Goal: Task Accomplishment & Management: Manage account settings

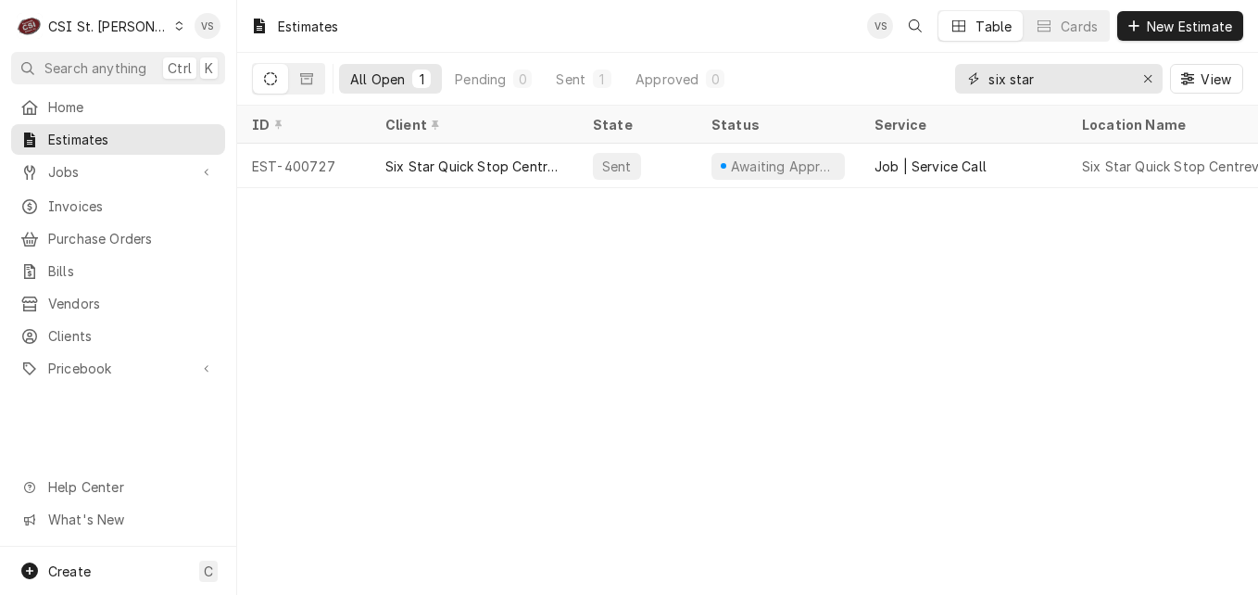
drag, startPoint x: 1060, startPoint y: 76, endPoint x: 843, endPoint y: 97, distance: 217.9
click at [843, 97] on div "All Open 1 Pending 0 Sent 1 Approved 0 six star View" at bounding box center [748, 79] width 992 height 52
click at [176, 24] on icon "Dynamic Content Wrapper" at bounding box center [179, 25] width 7 height 9
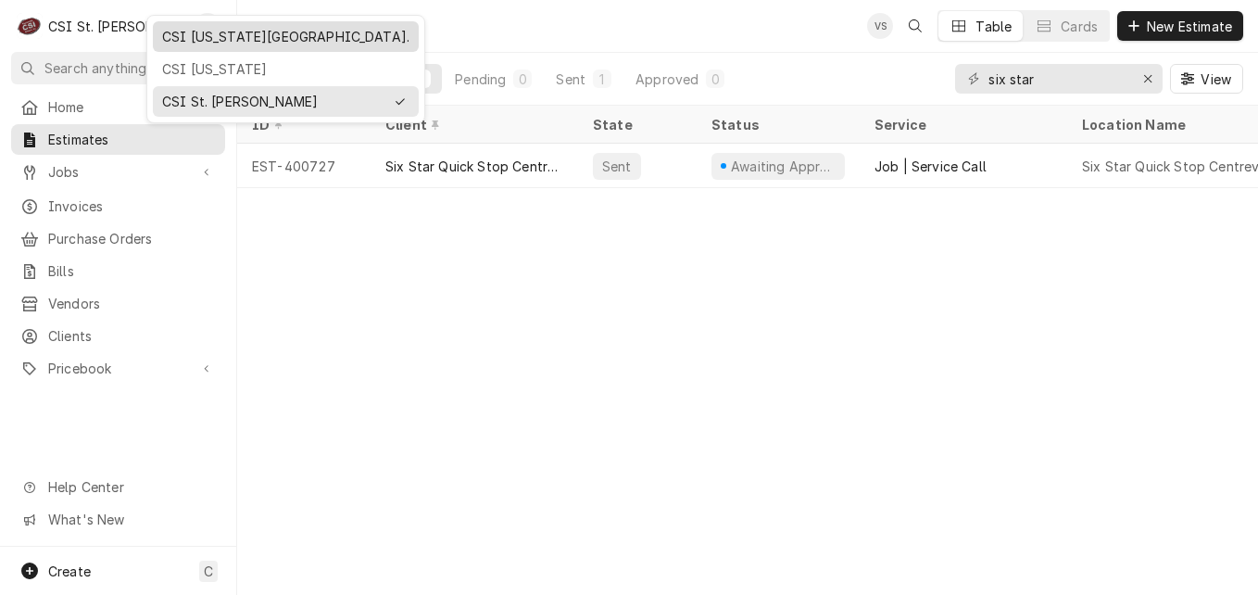
click at [203, 40] on div "CSI [US_STATE][GEOGRAPHIC_DATA]." at bounding box center [285, 36] width 247 height 19
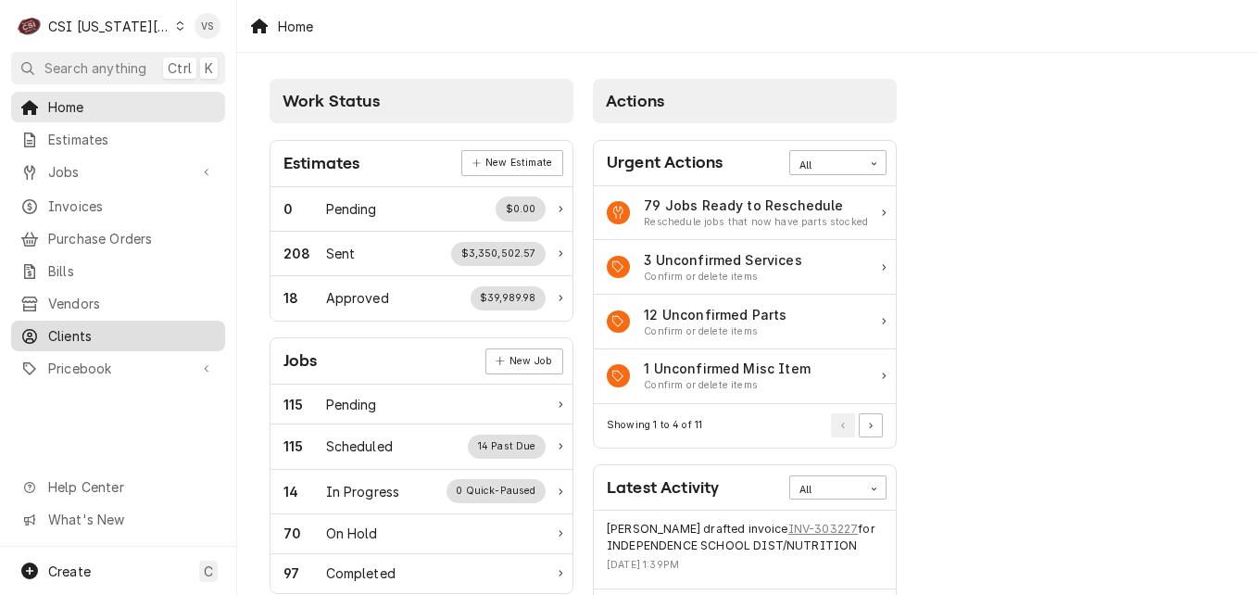
click at [86, 331] on span "Clients" at bounding box center [132, 335] width 168 height 19
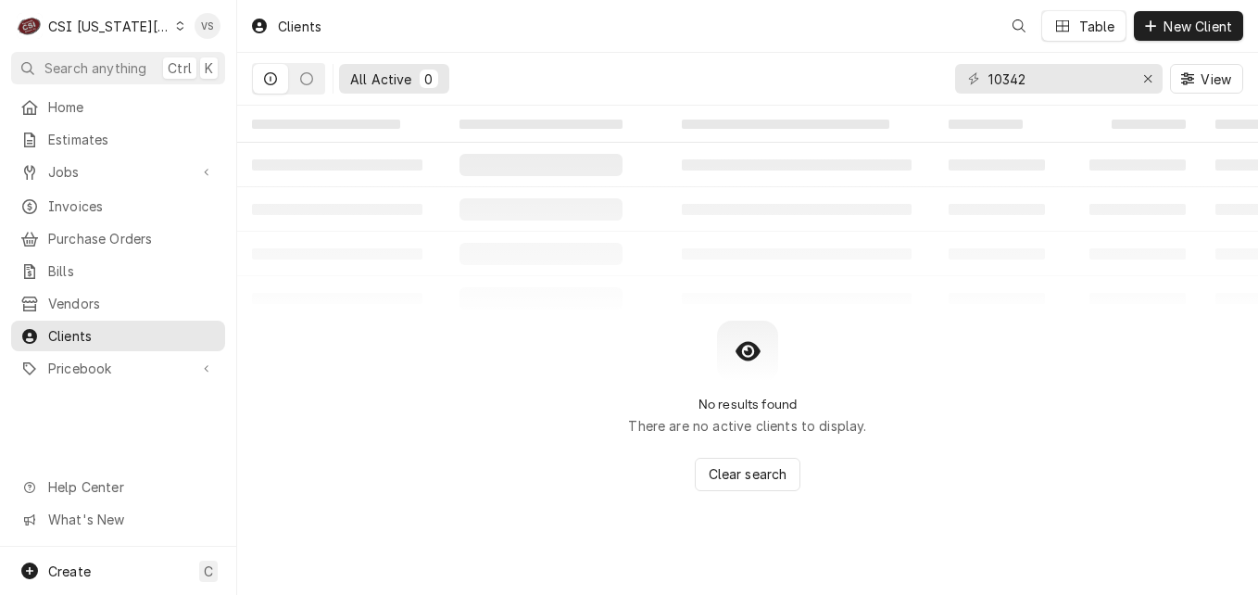
click at [89, 328] on span "Clients" at bounding box center [132, 335] width 168 height 19
click at [1043, 73] on input "10342" at bounding box center [1058, 79] width 139 height 30
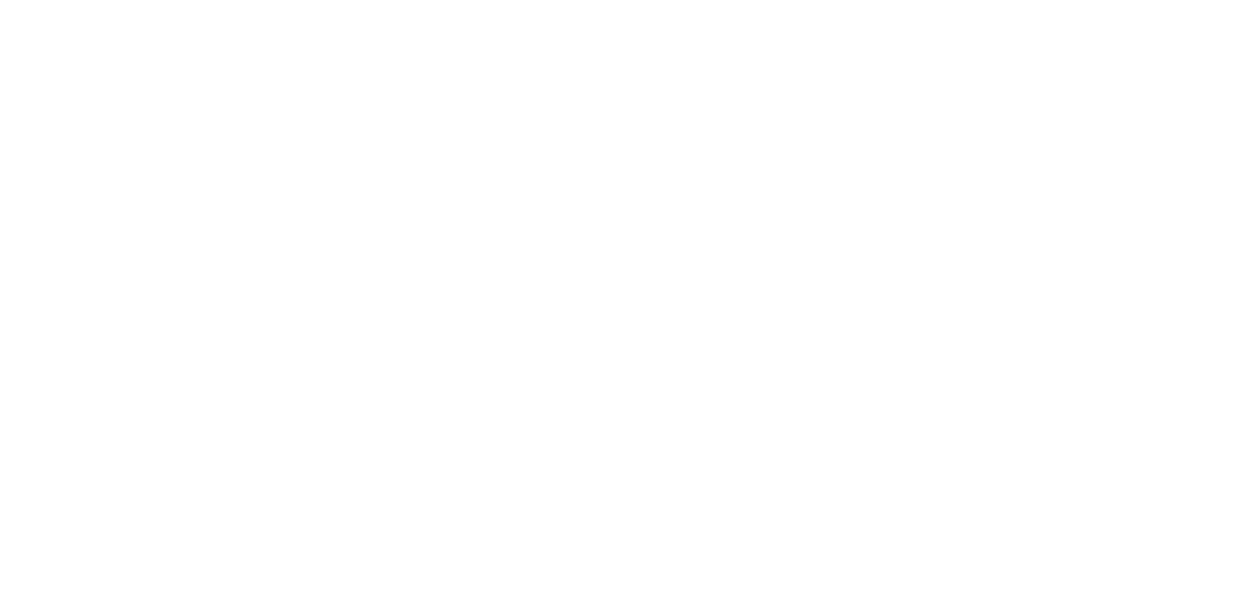
drag, startPoint x: 1033, startPoint y: 75, endPoint x: 914, endPoint y: 80, distance: 119.6
click at [914, 80] on div "Dynamic Content Wrapper" at bounding box center [629, 297] width 1258 height 595
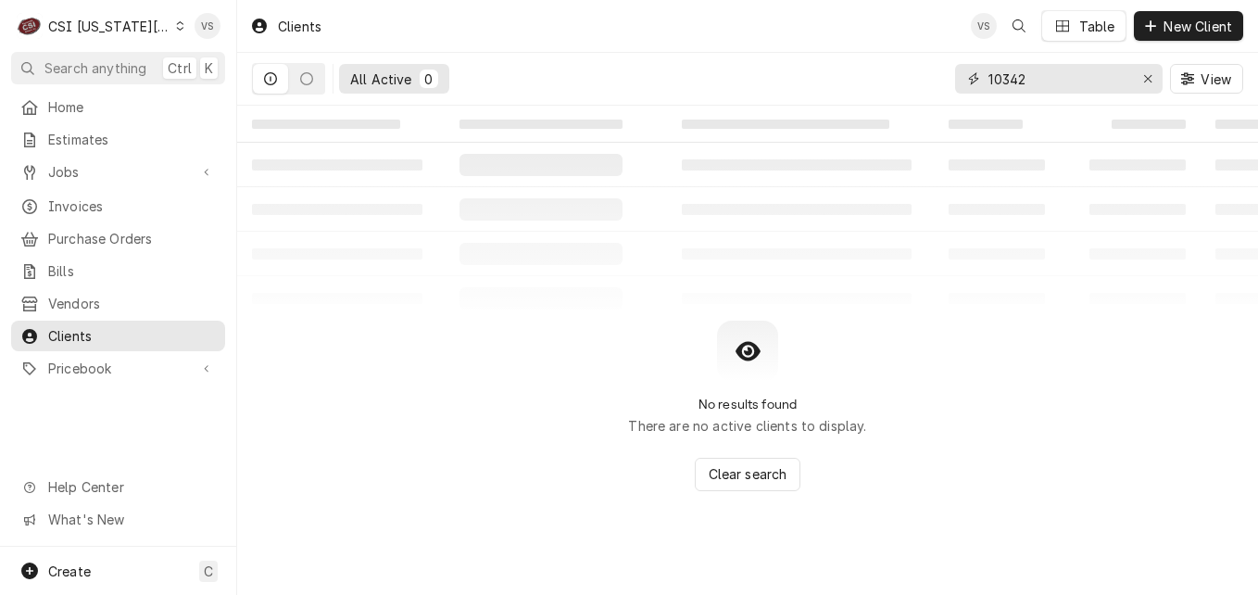
click at [945, 90] on div "All Active 0 10342 View" at bounding box center [748, 79] width 992 height 52
type input "8"
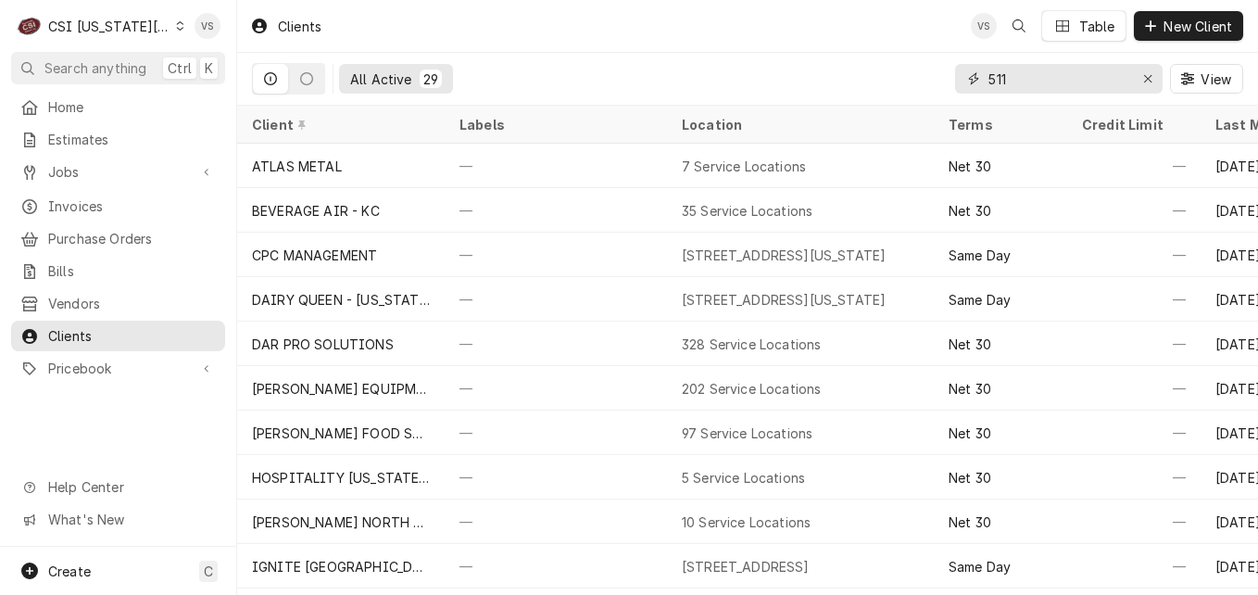
click at [994, 76] on input "511" at bounding box center [1058, 79] width 139 height 30
click at [989, 84] on input "511" at bounding box center [1058, 79] width 139 height 30
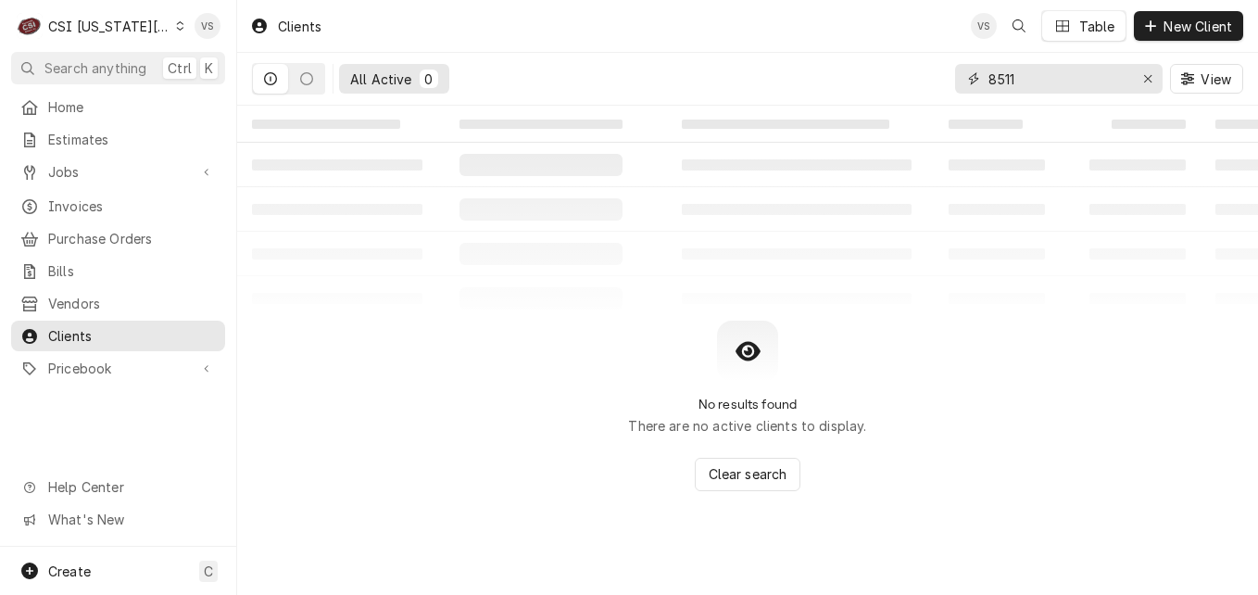
click at [1040, 82] on input "8511" at bounding box center [1058, 79] width 139 height 30
drag, startPoint x: 1007, startPoint y: 81, endPoint x: 1014, endPoint y: 73, distance: 9.9
click at [1014, 73] on input "8511 state" at bounding box center [1058, 79] width 139 height 30
drag, startPoint x: 1019, startPoint y: 79, endPoint x: 1004, endPoint y: 85, distance: 17.0
click at [1004, 85] on input "8511 state" at bounding box center [1058, 79] width 139 height 30
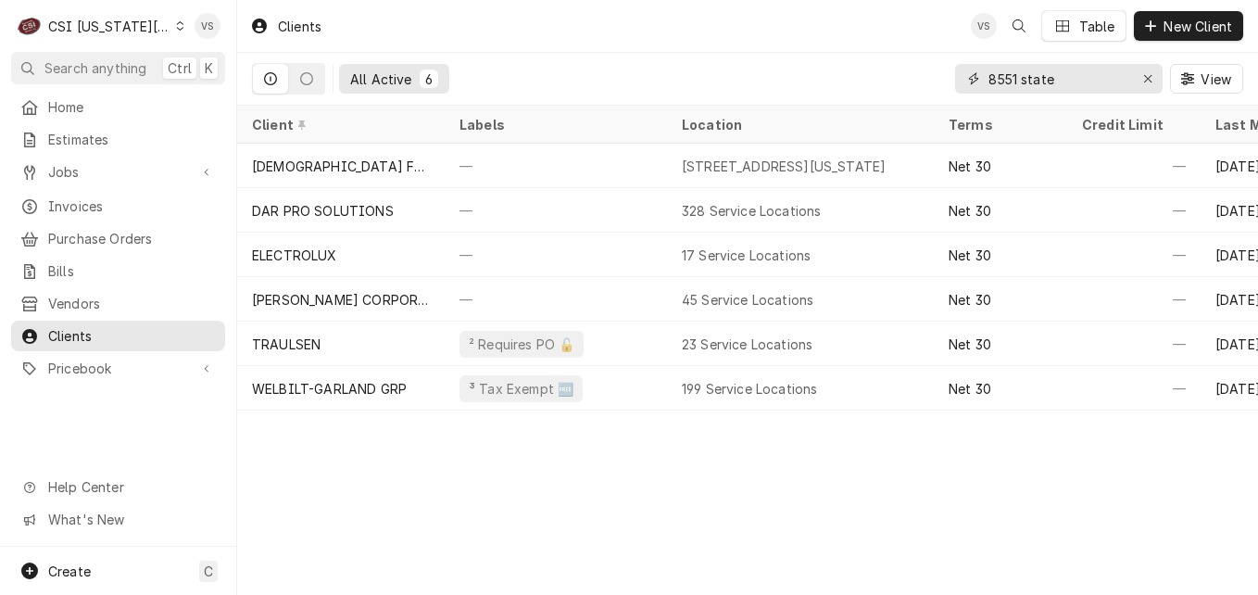
type input "8551 state"
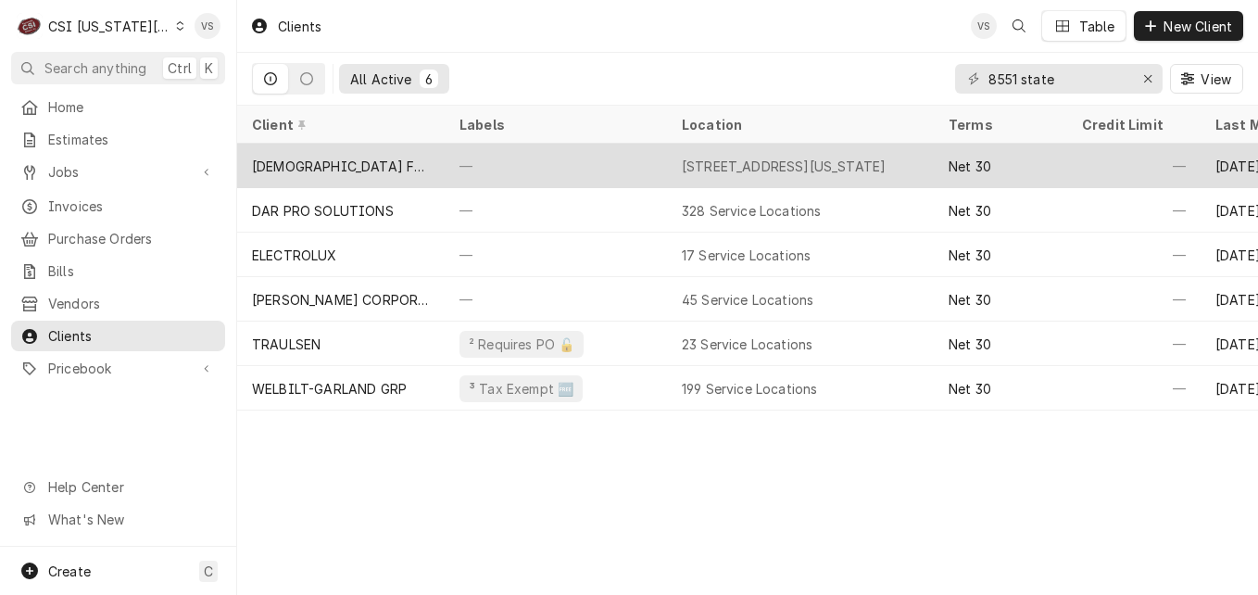
click at [407, 159] on div "[DEMOGRAPHIC_DATA] FIL A-STATE LINE ROAD" at bounding box center [341, 166] width 178 height 19
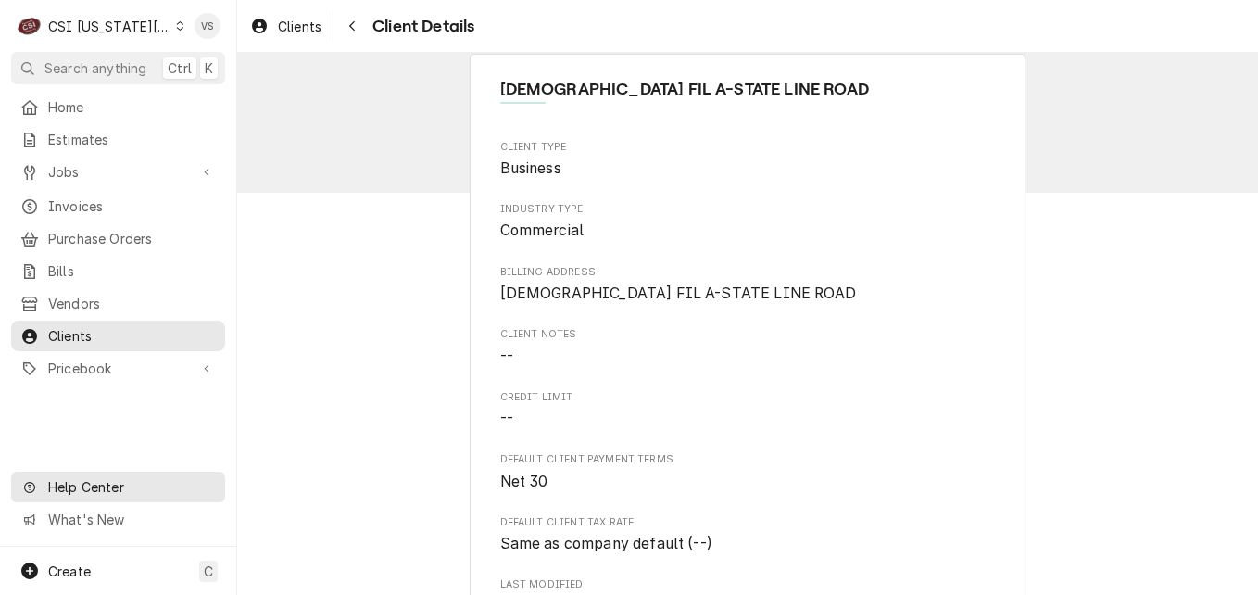
scroll to position [14, 0]
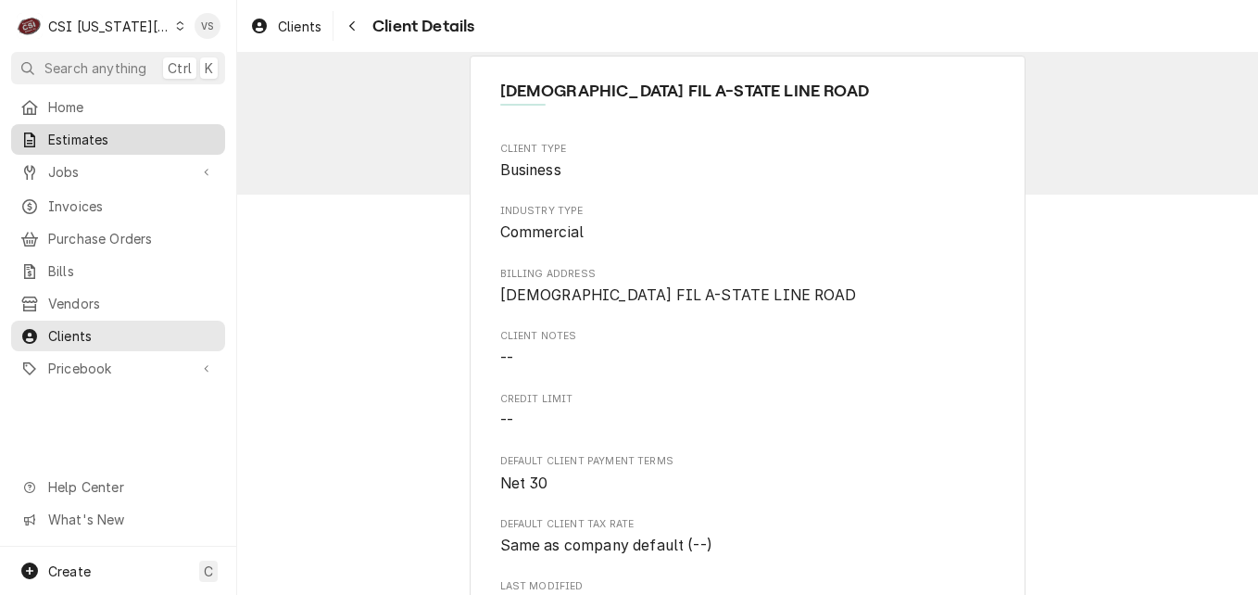
click at [85, 130] on span "Estimates" at bounding box center [132, 139] width 168 height 19
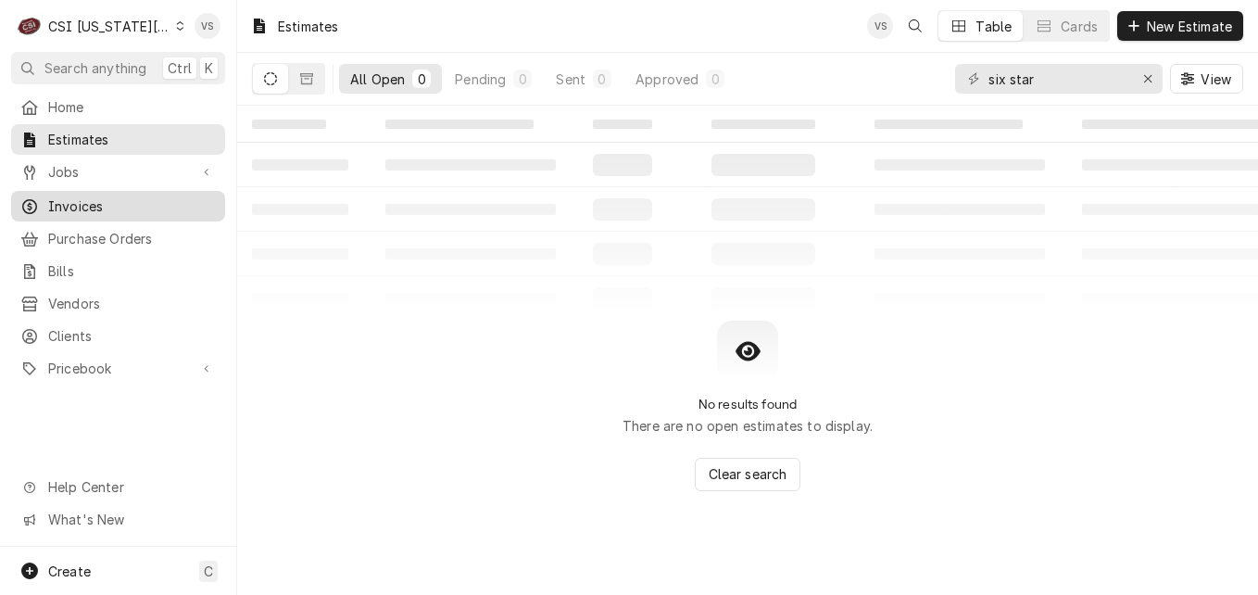
click at [86, 196] on span "Invoices" at bounding box center [132, 205] width 168 height 19
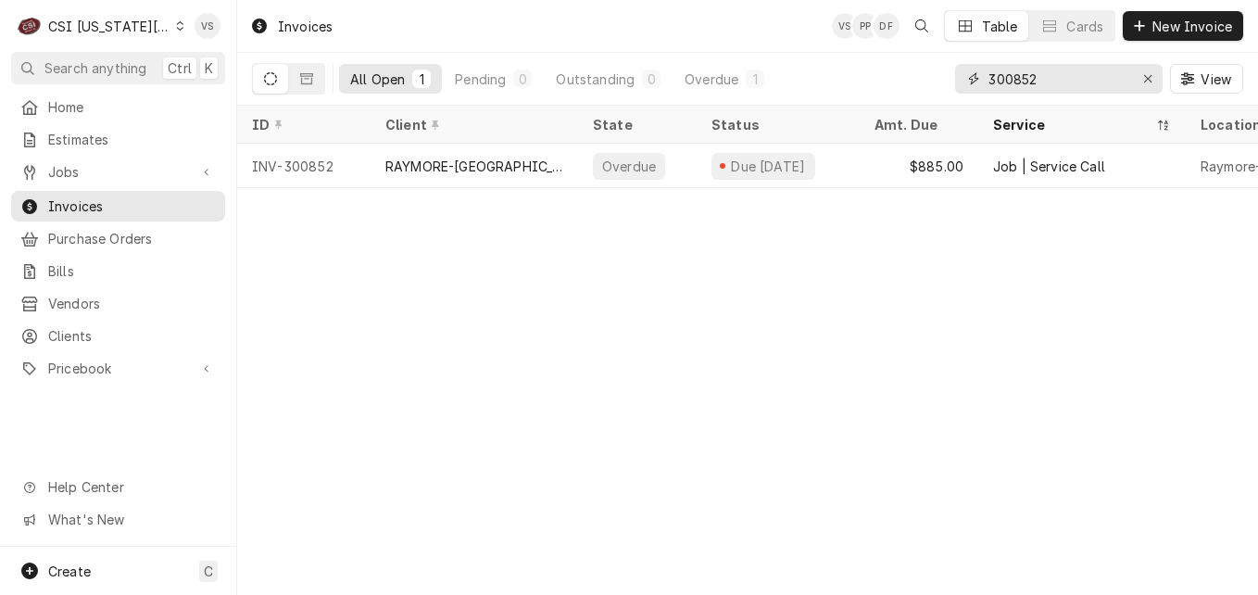
drag, startPoint x: 1021, startPoint y: 78, endPoint x: 923, endPoint y: 74, distance: 98.3
click at [923, 74] on div "All Open 1 Pending 0 Outstanding 0 Overdue 1 300852 View" at bounding box center [748, 79] width 992 height 52
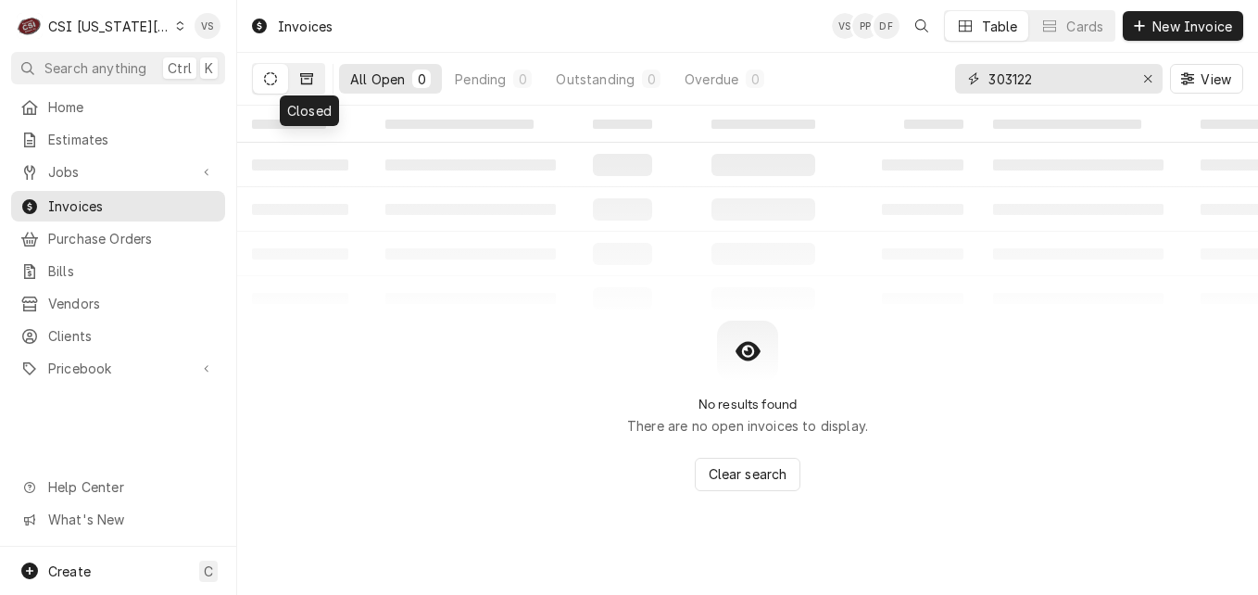
type input "303122"
click at [311, 76] on icon "Dynamic Content Wrapper" at bounding box center [306, 78] width 13 height 11
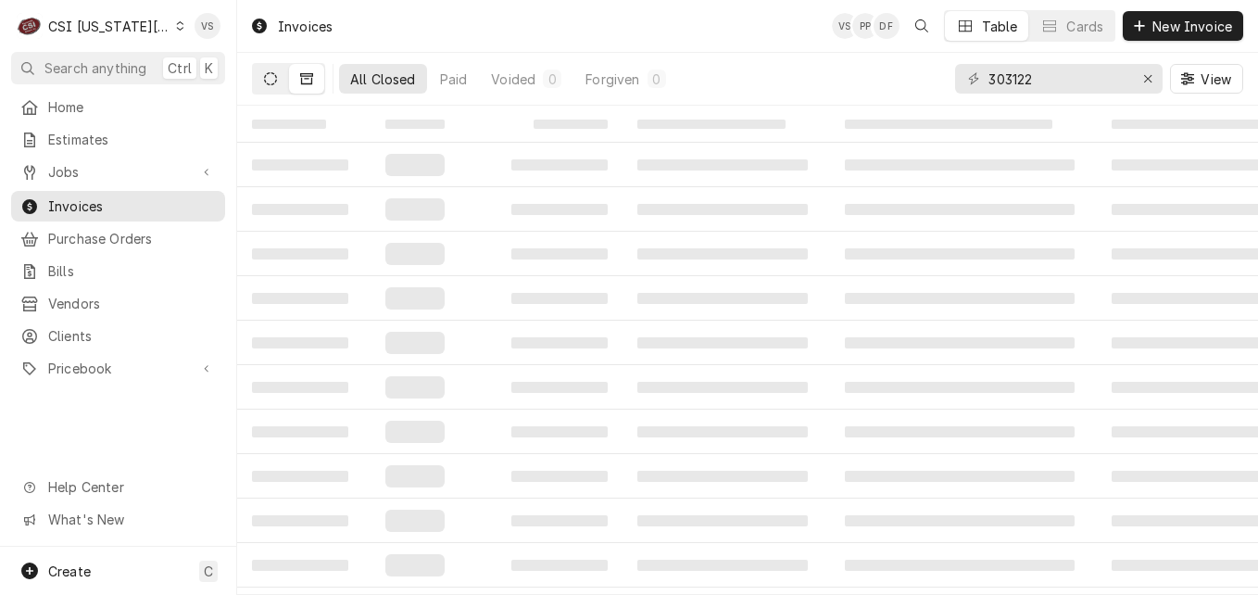
click at [272, 82] on icon "Dynamic Content Wrapper" at bounding box center [270, 78] width 13 height 13
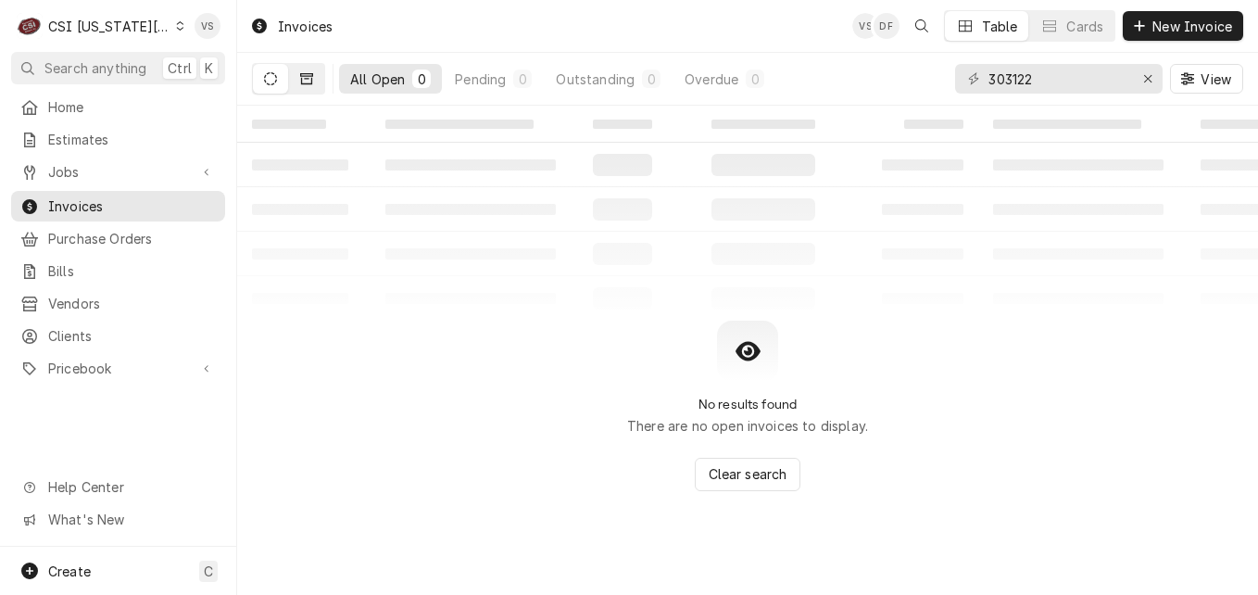
click at [312, 82] on icon "Dynamic Content Wrapper" at bounding box center [306, 78] width 13 height 11
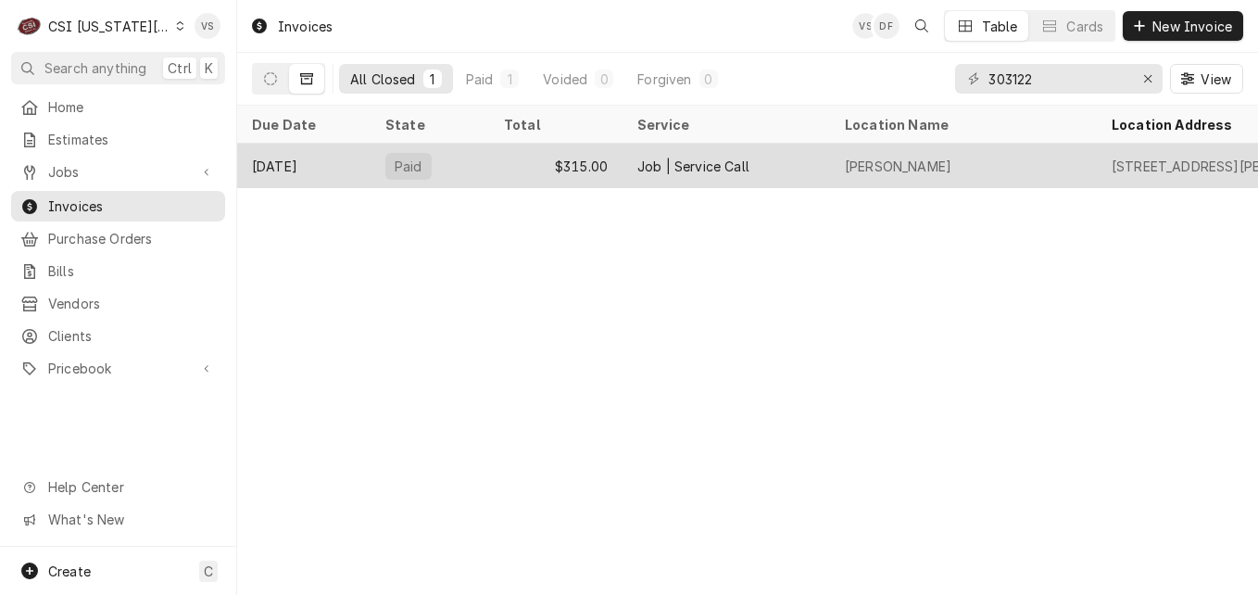
click at [470, 159] on div "Paid" at bounding box center [430, 166] width 119 height 44
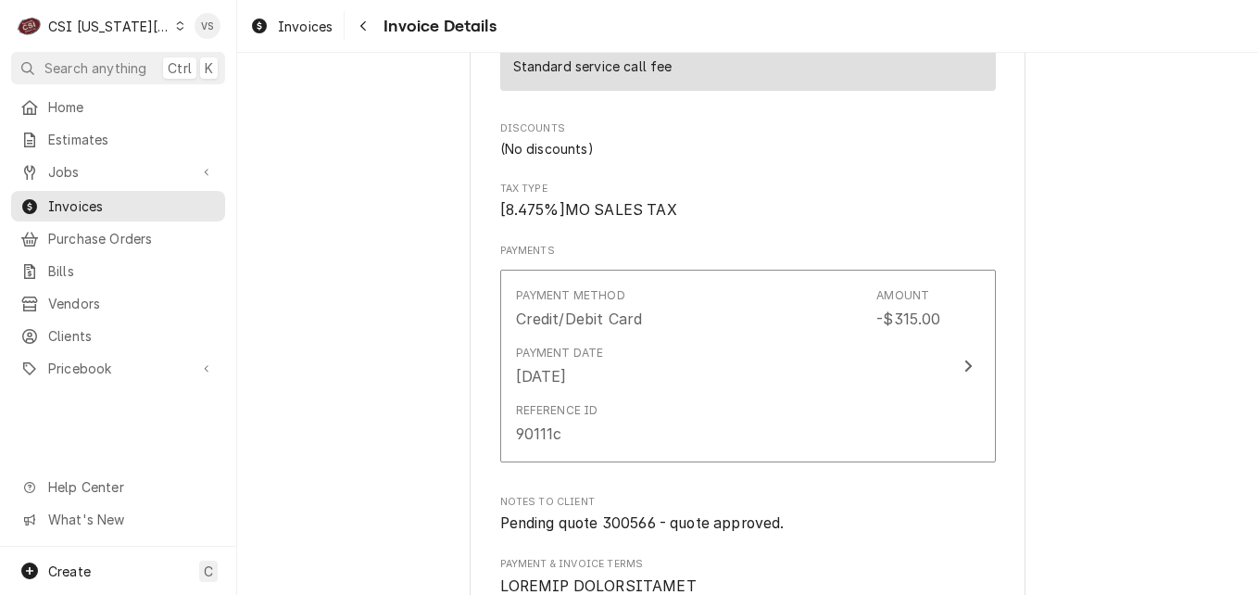
scroll to position [1946, 0]
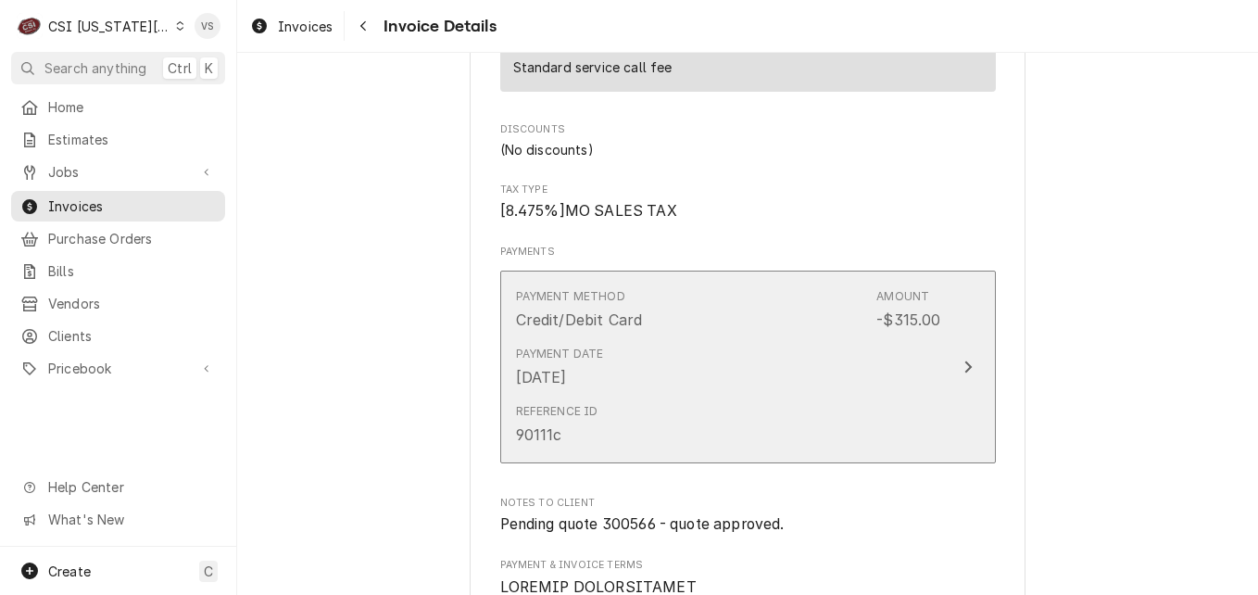
click at [737, 396] on div "Payment Date Sep 11, 2025" at bounding box center [728, 366] width 425 height 57
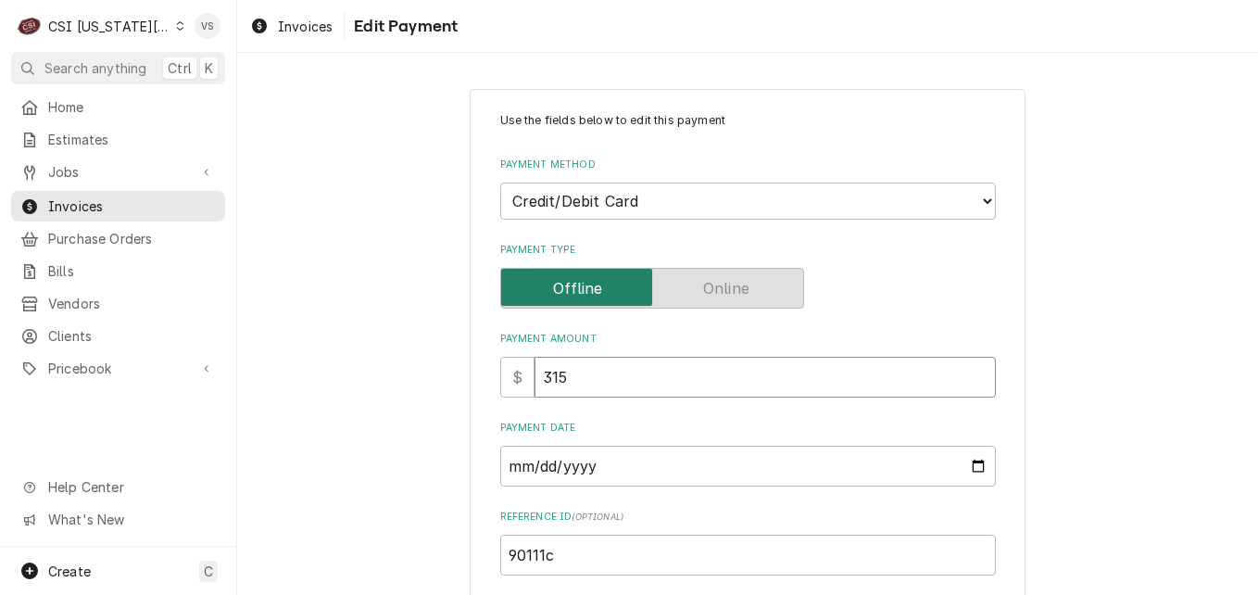
drag, startPoint x: 625, startPoint y: 372, endPoint x: 629, endPoint y: 449, distance: 78.0
click at [517, 375] on div "$ 315" at bounding box center [748, 377] width 496 height 41
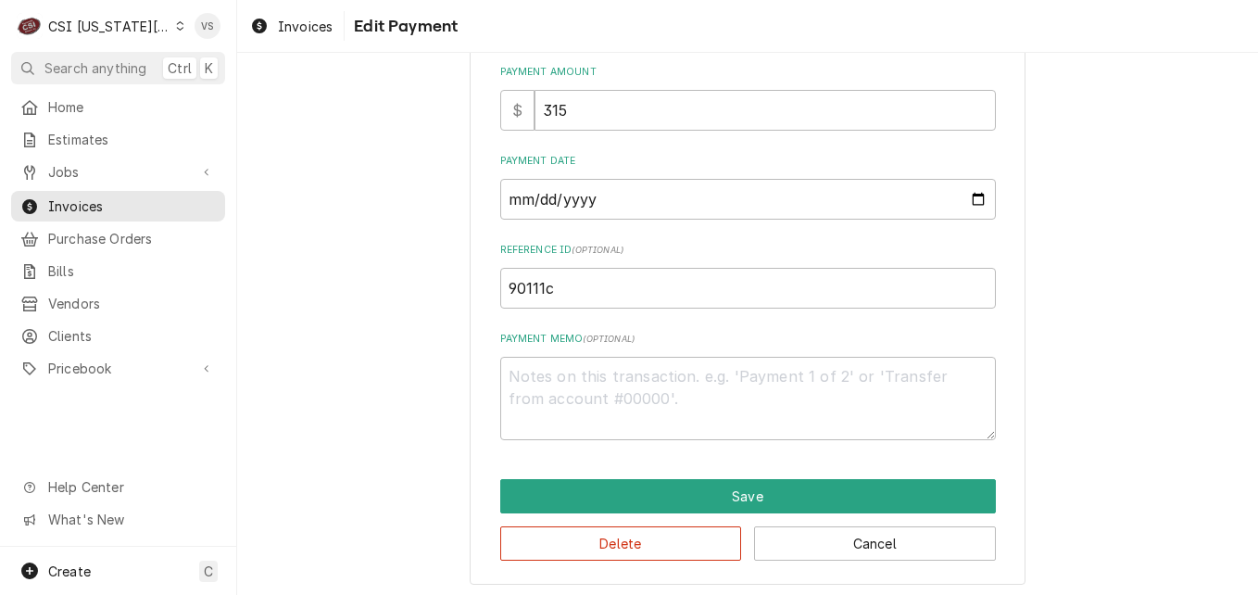
scroll to position [272, 0]
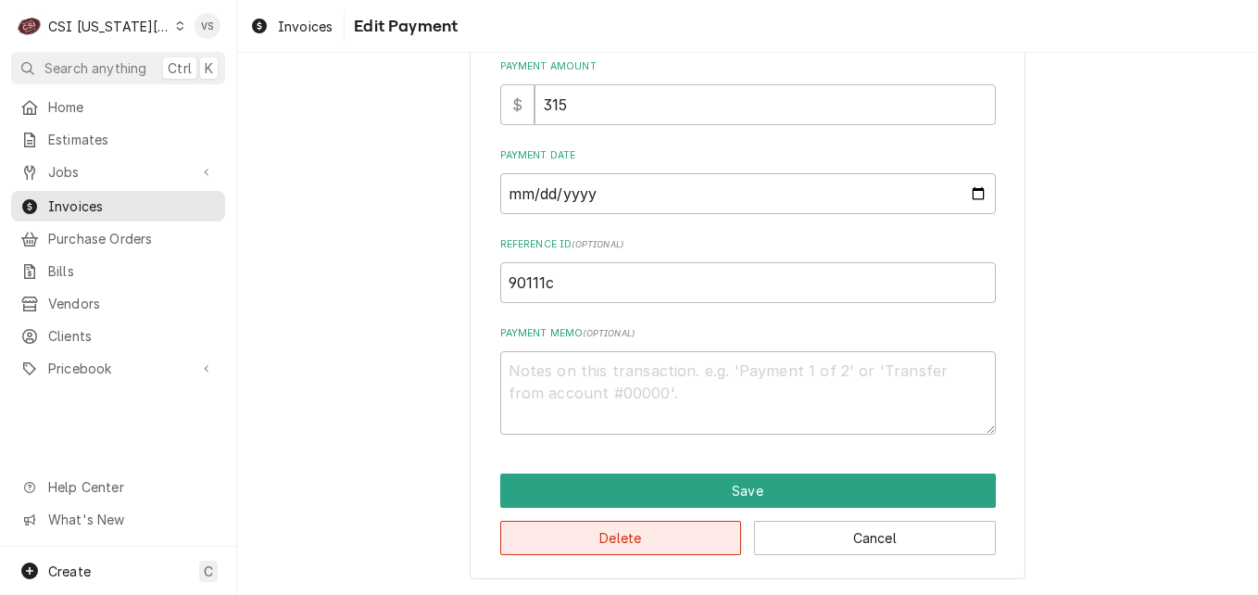
click at [712, 542] on button "Delete" at bounding box center [621, 538] width 242 height 34
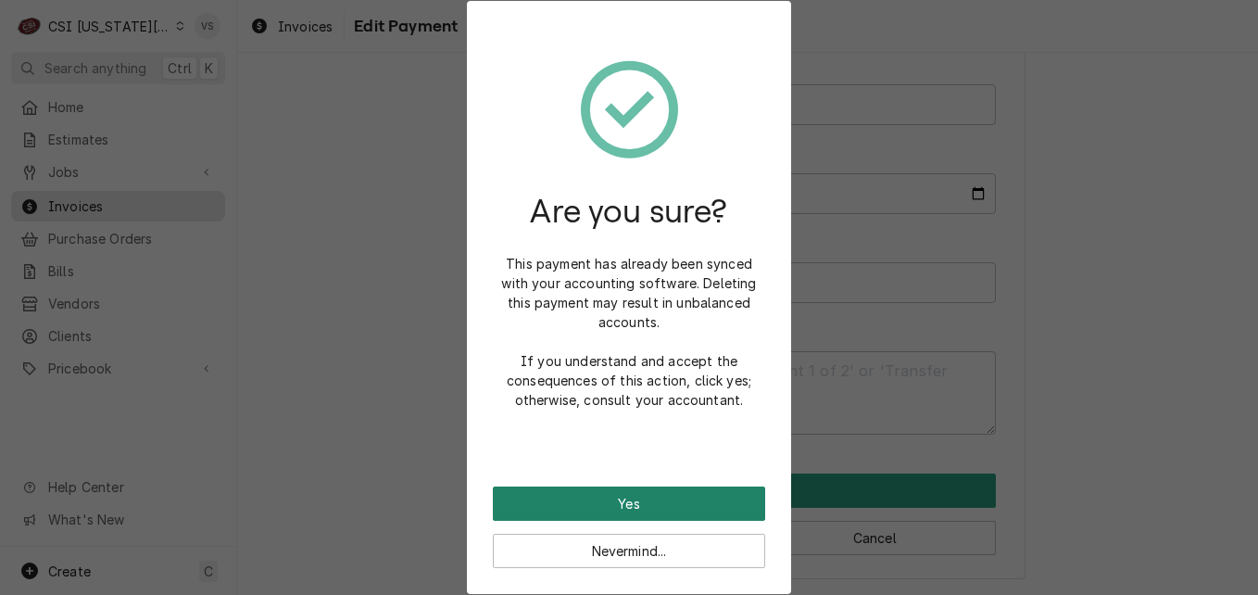
click at [672, 499] on button "Yes" at bounding box center [629, 503] width 272 height 34
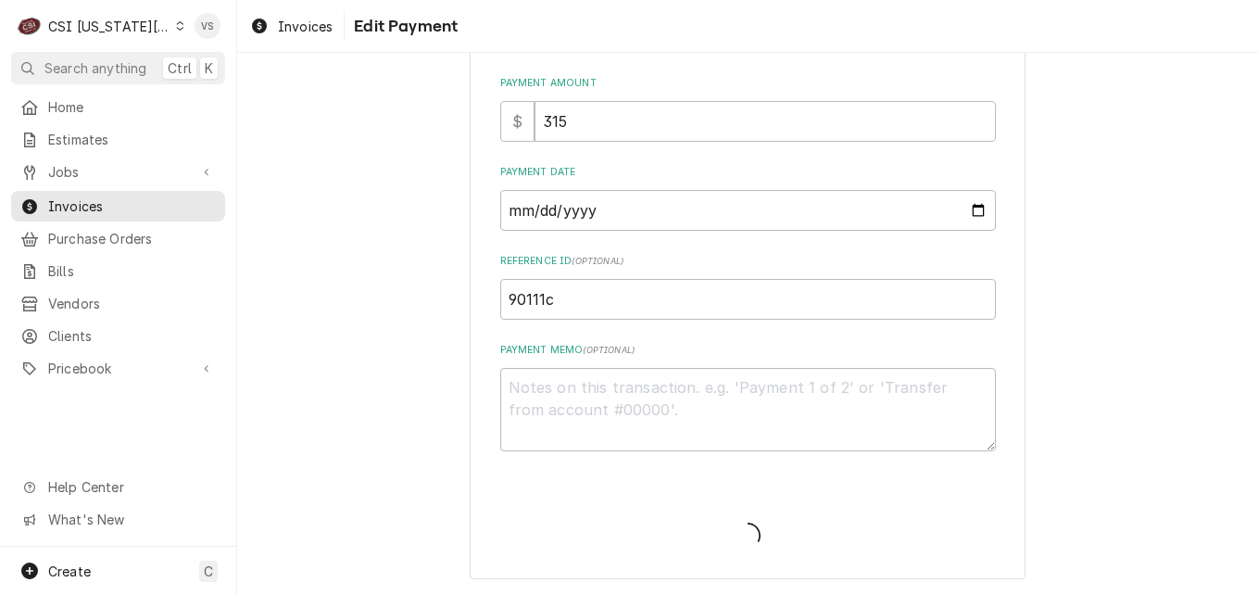
type textarea "x"
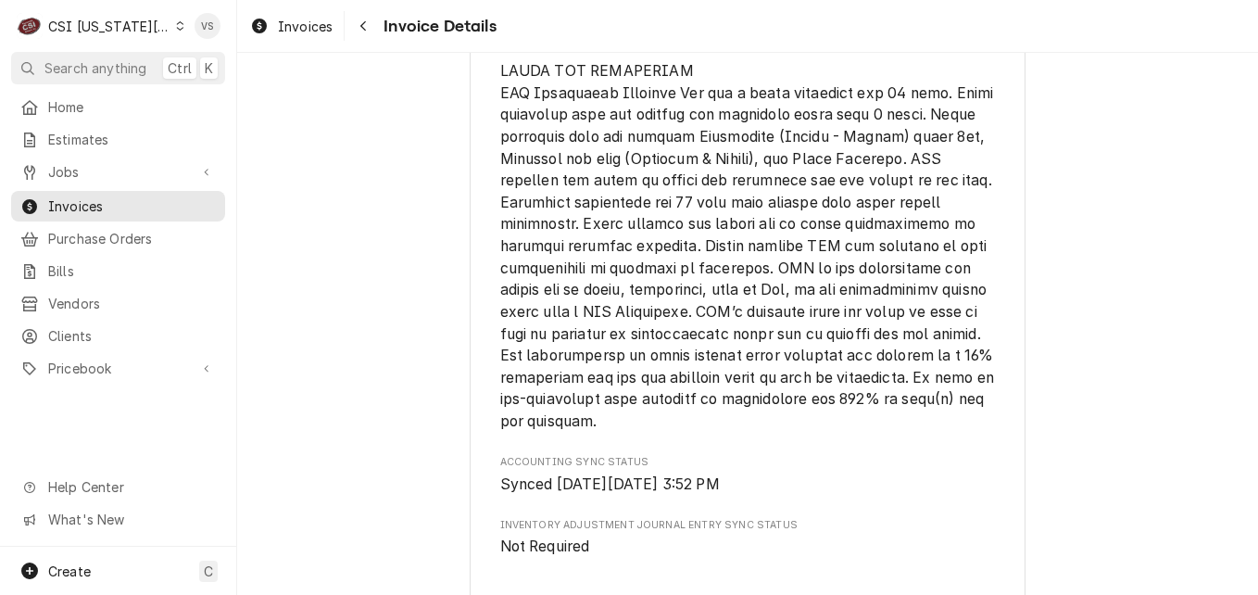
scroll to position [3243, 0]
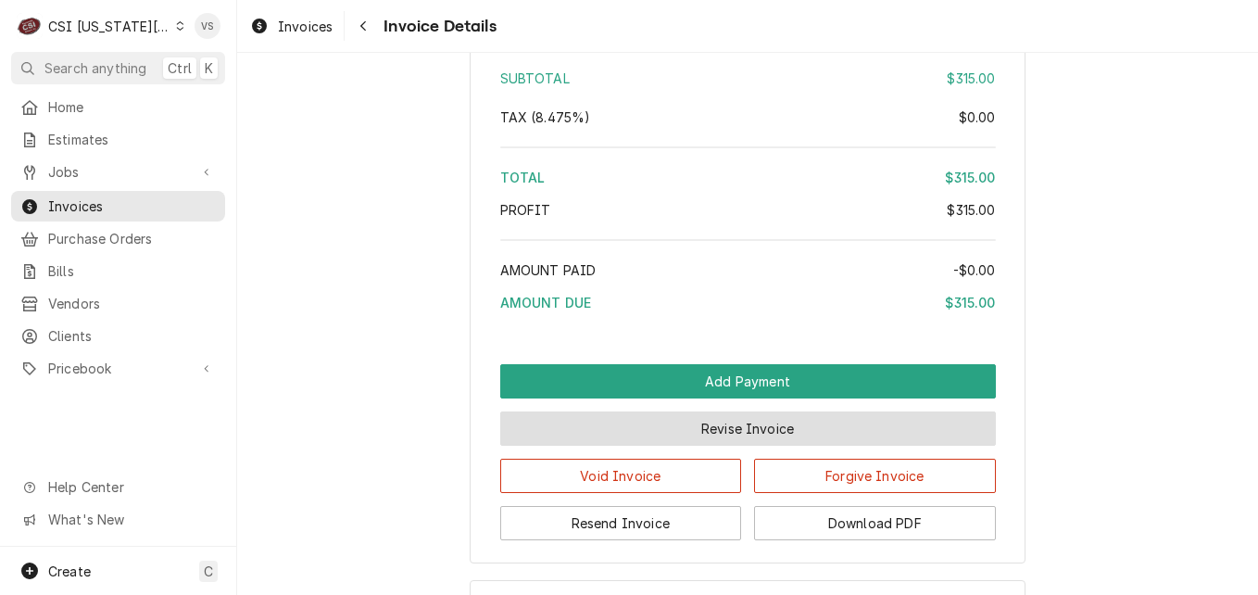
click at [692, 446] on button "Revise Invoice" at bounding box center [748, 428] width 496 height 34
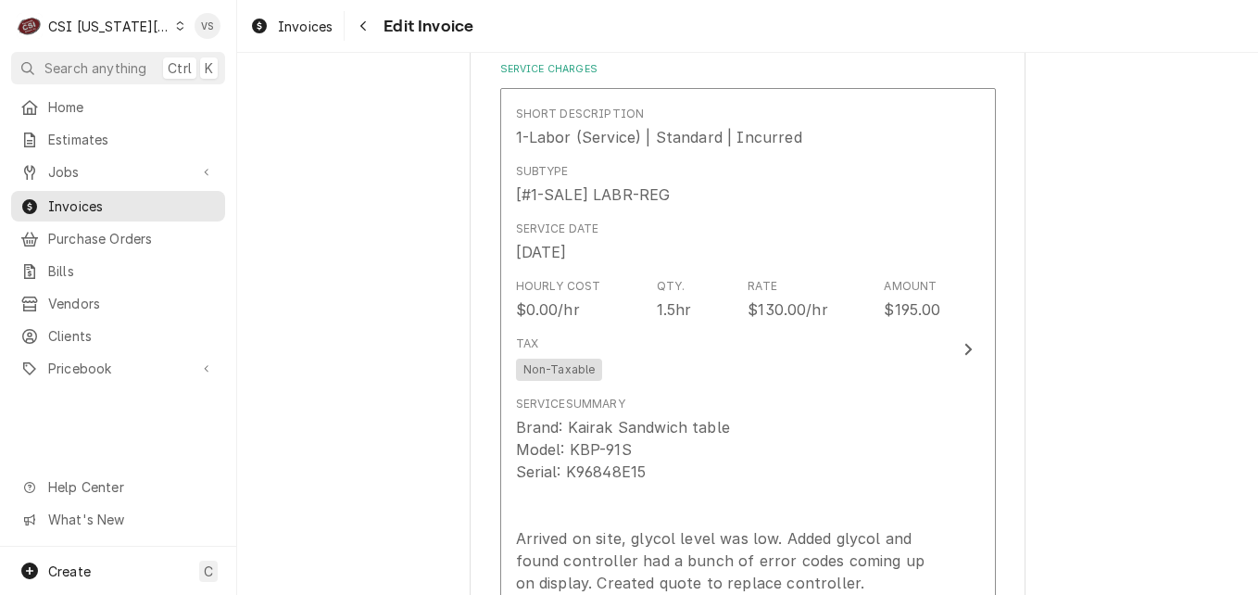
scroll to position [2224, 0]
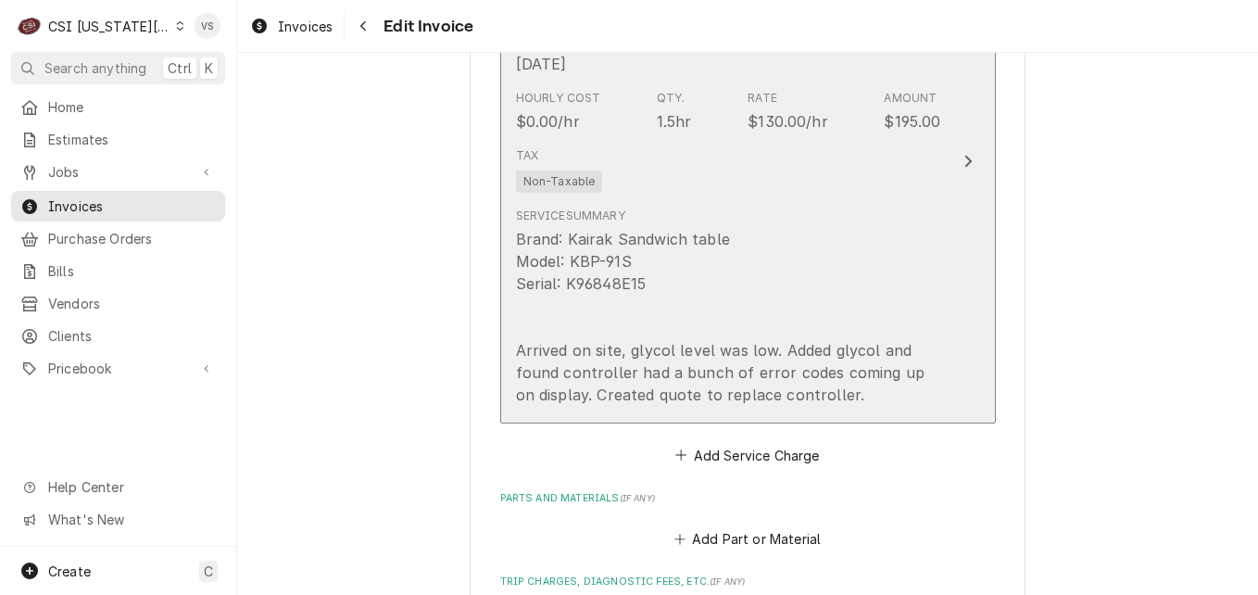
click at [811, 233] on div "Brand: Kairak Sandwich table Model: KBP-91S Serial: K96848E15 Arrived on site, …" at bounding box center [728, 317] width 425 height 178
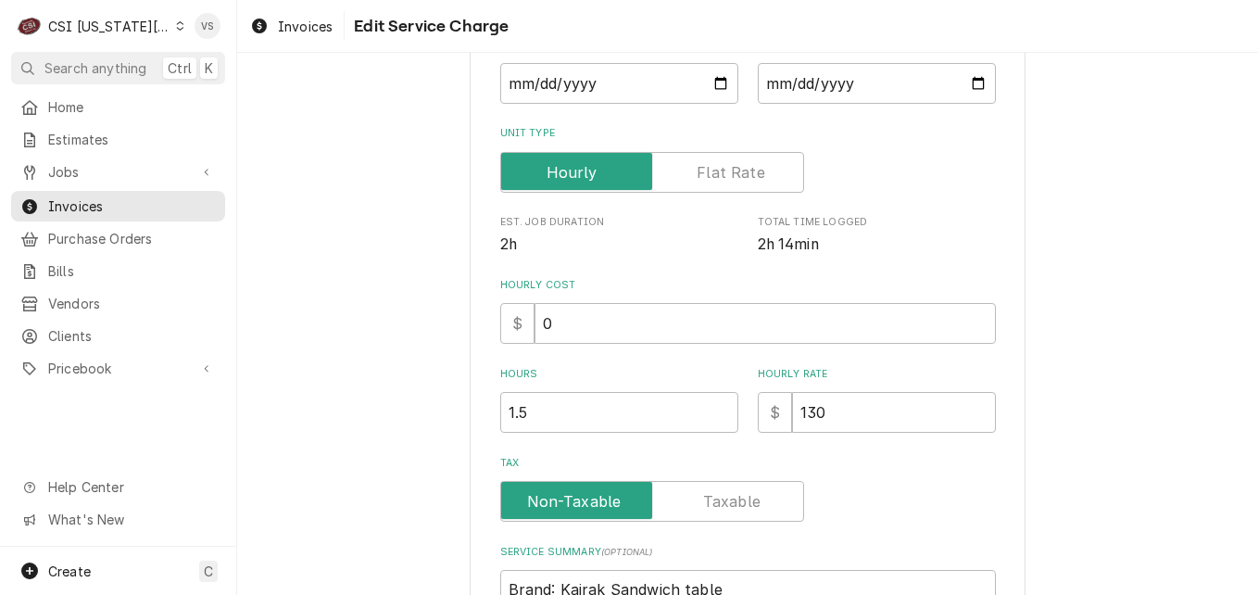
scroll to position [371, 0]
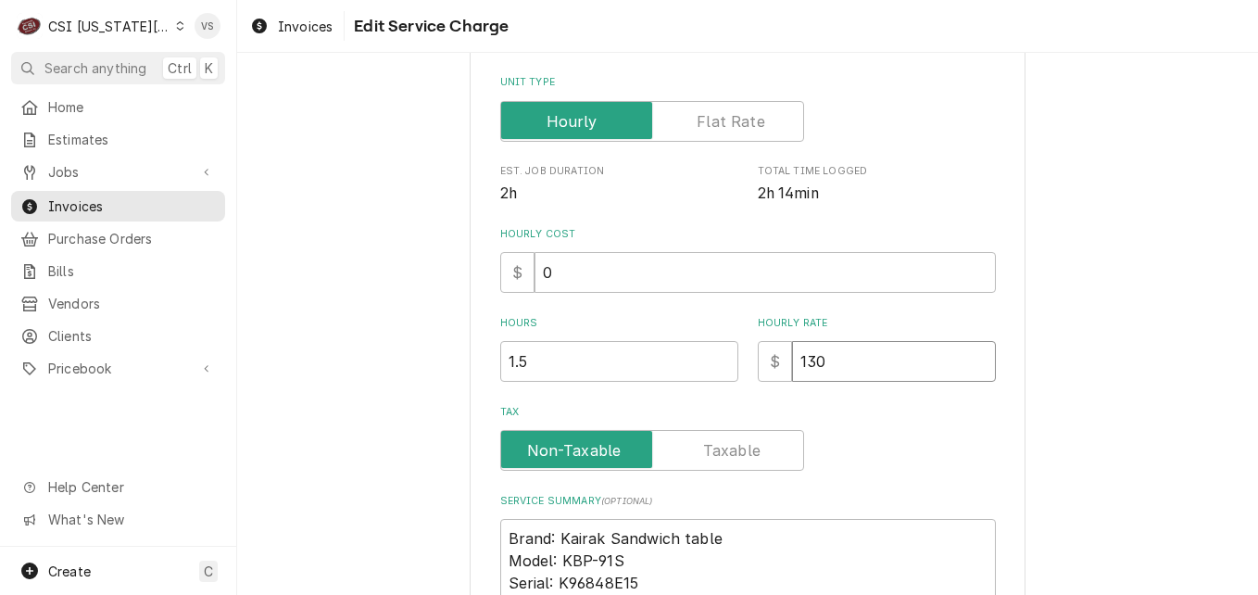
click at [818, 357] on input "130" at bounding box center [894, 361] width 204 height 41
drag, startPoint x: 818, startPoint y: 357, endPoint x: 783, endPoint y: 365, distance: 36.2
click at [762, 369] on div "$ 130" at bounding box center [877, 361] width 238 height 41
type textarea "x"
type input "0"
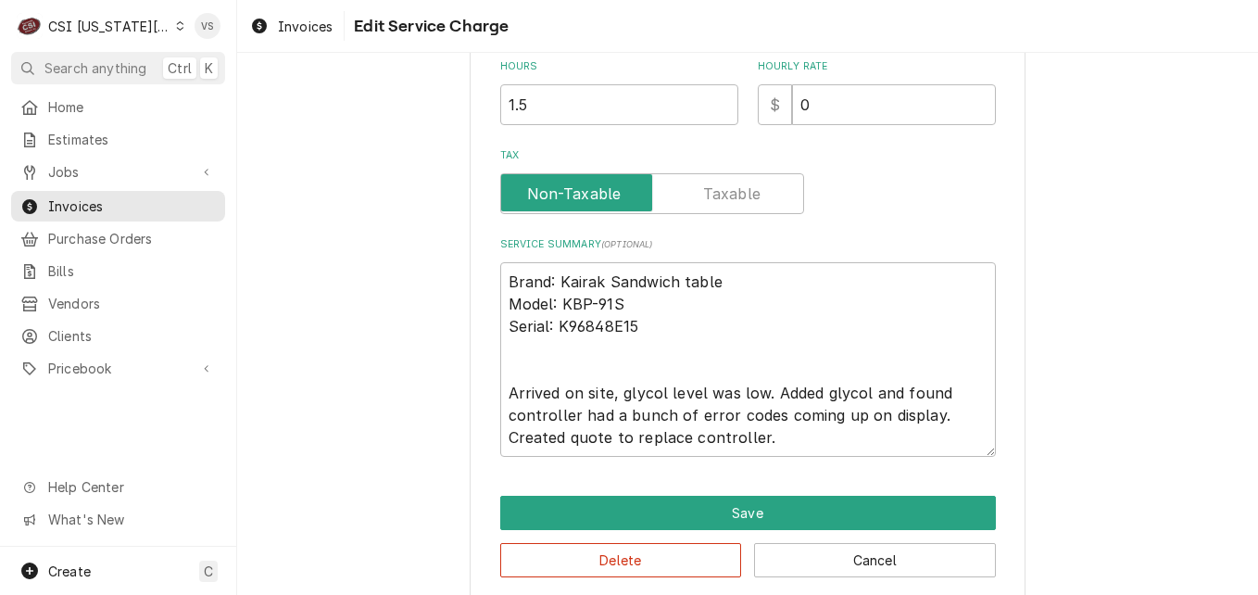
scroll to position [650, 0]
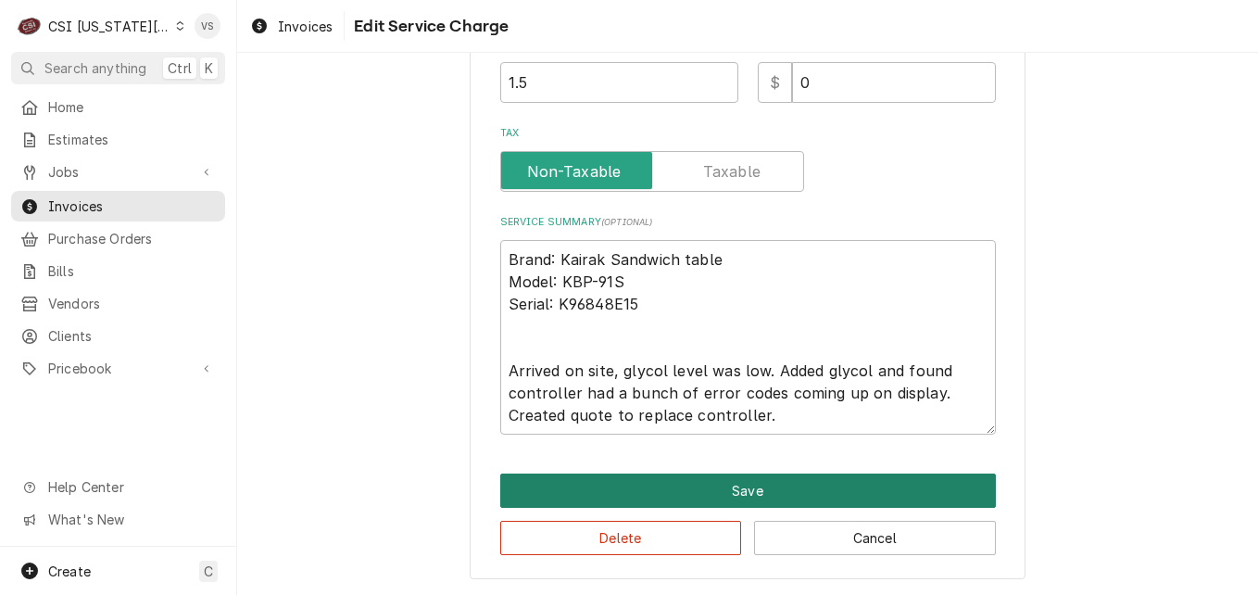
click at [727, 485] on button "Save" at bounding box center [748, 491] width 496 height 34
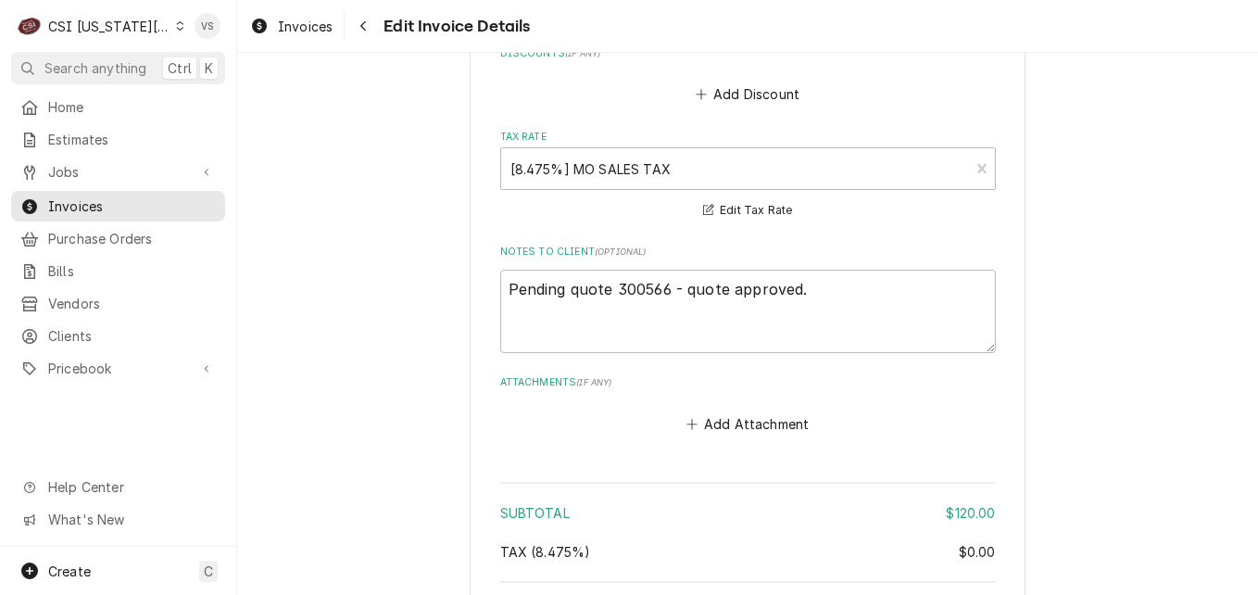
scroll to position [3371, 0]
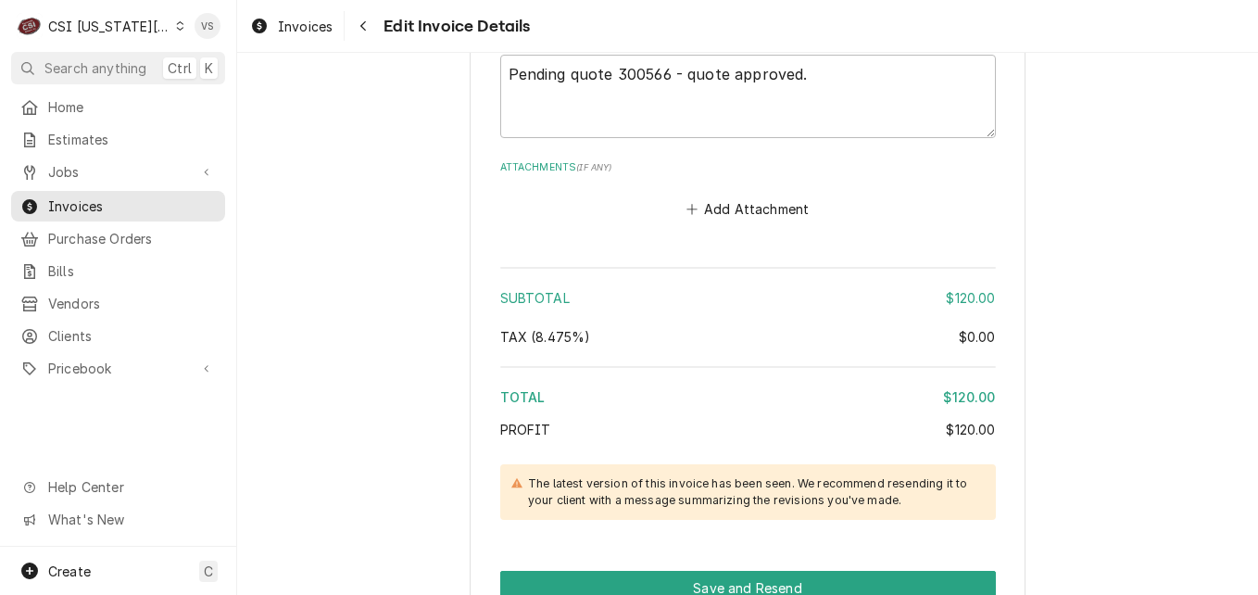
click at [759, 500] on div "The latest version of this invoice has been seen. We recommend resending it to …" at bounding box center [752, 492] width 449 height 34
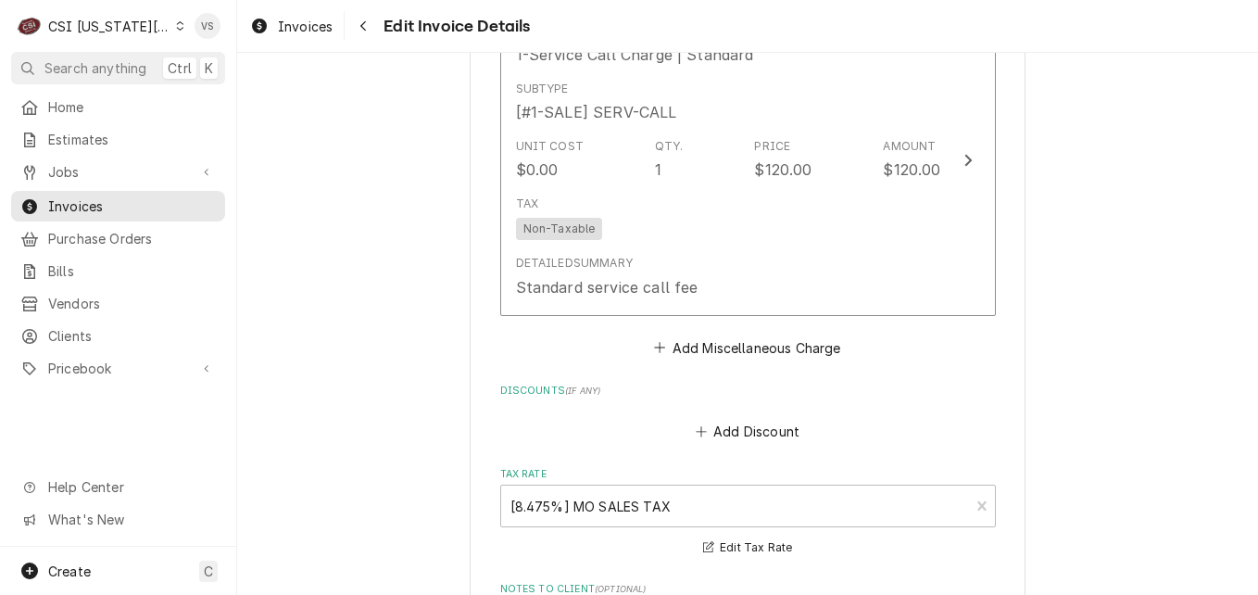
scroll to position [2815, 0]
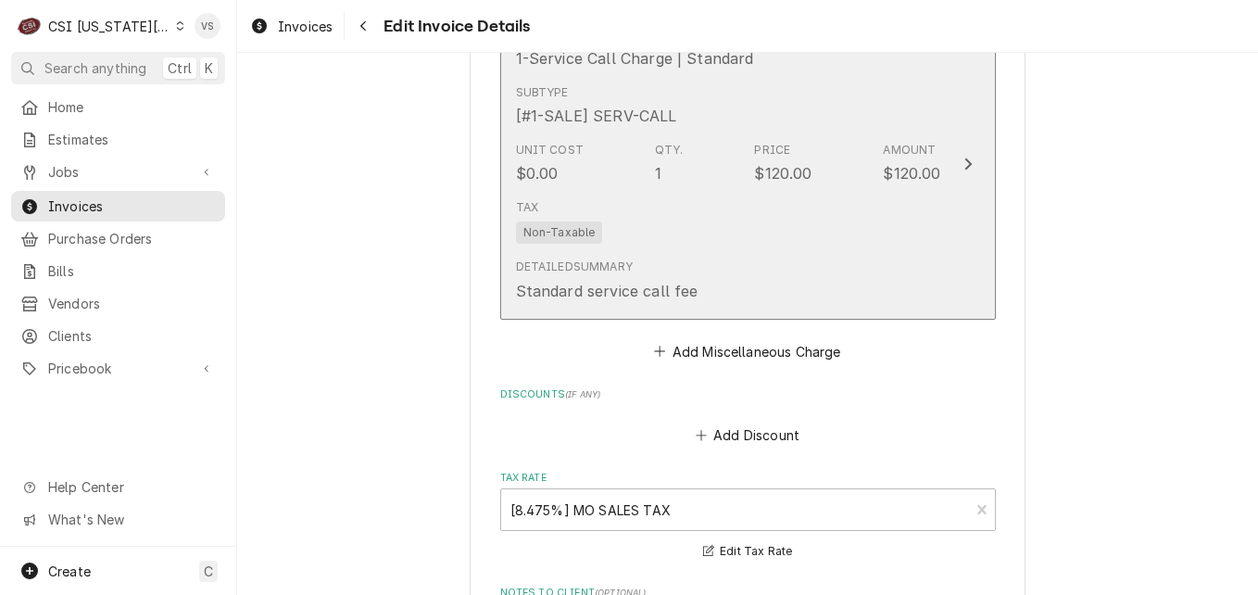
click at [777, 237] on div "Tax Non-Taxable" at bounding box center [728, 221] width 425 height 59
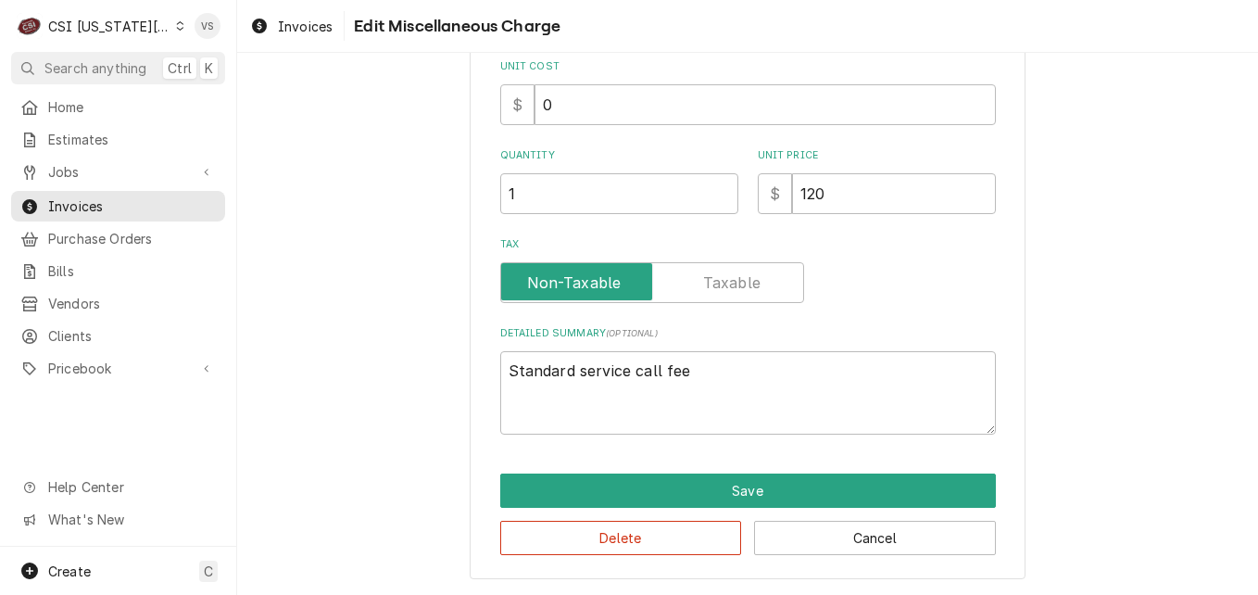
scroll to position [156, 0]
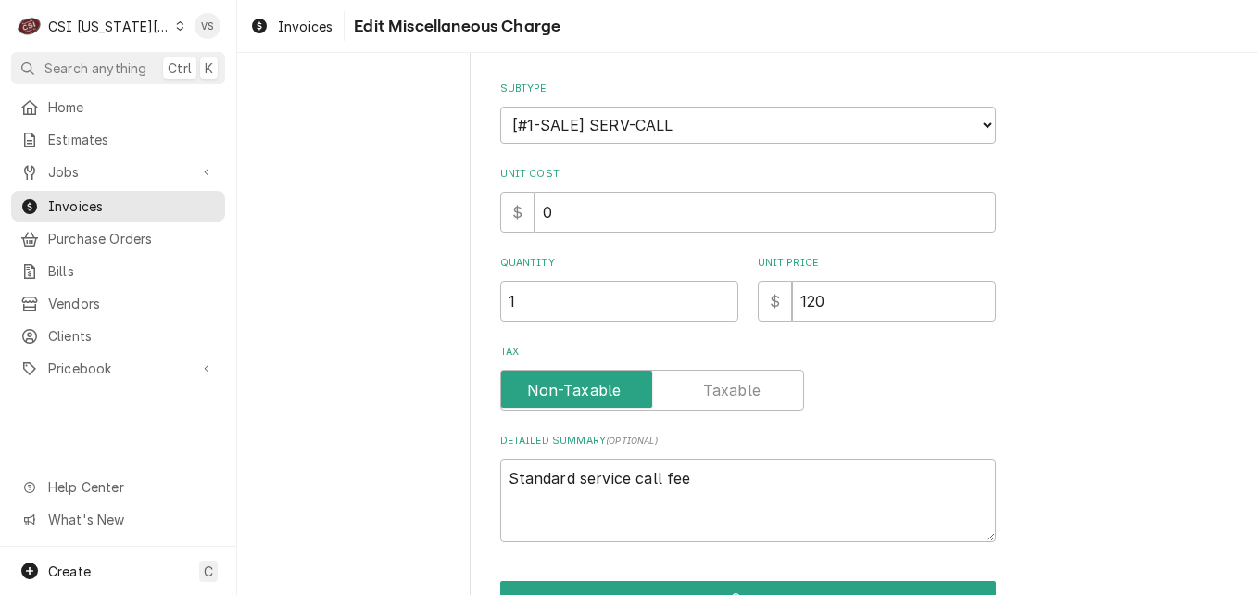
type textarea "x"
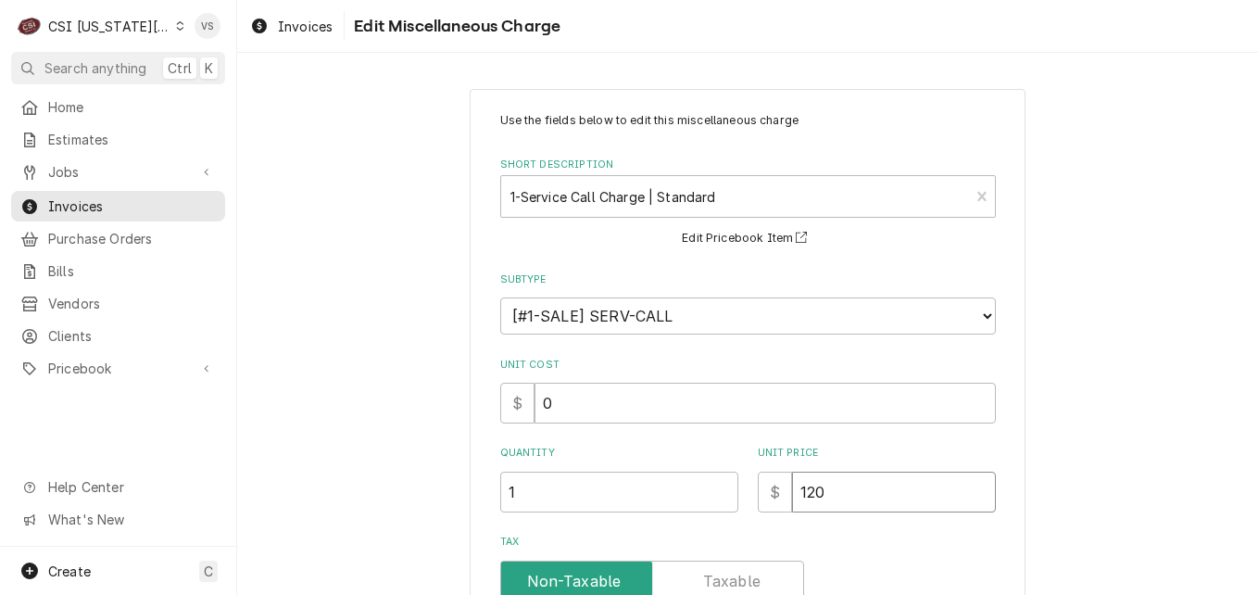
drag, startPoint x: 829, startPoint y: 494, endPoint x: 782, endPoint y: 497, distance: 47.3
click at [778, 507] on div "$ 120" at bounding box center [877, 492] width 238 height 41
type input "0"
type textarea "x"
type input "0"
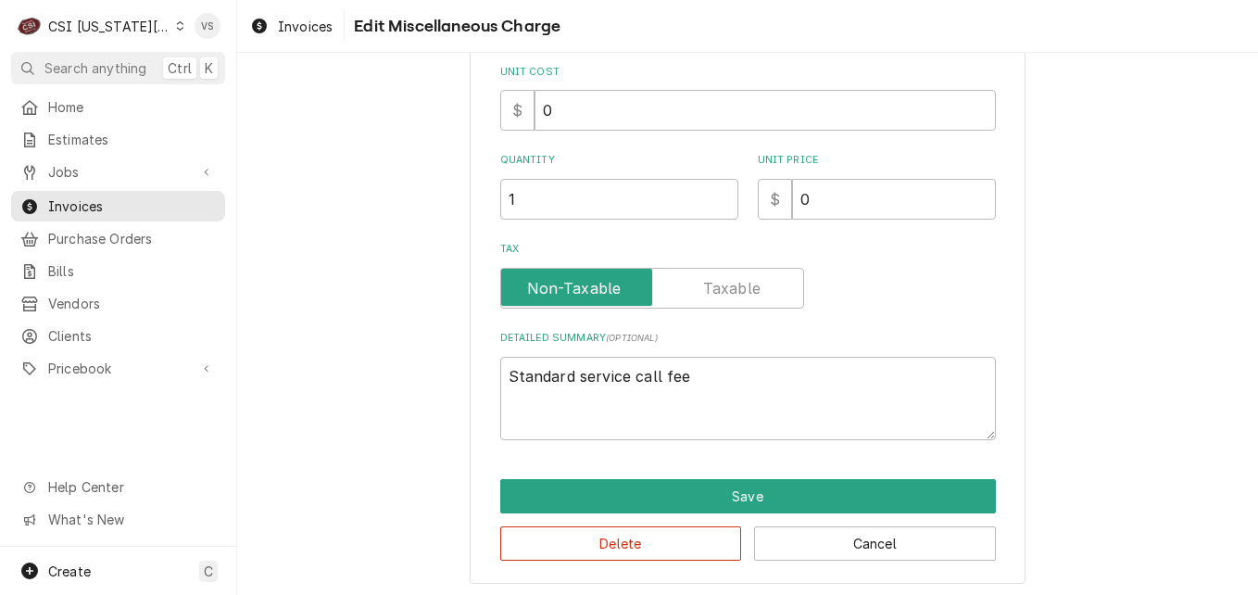
scroll to position [298, 0]
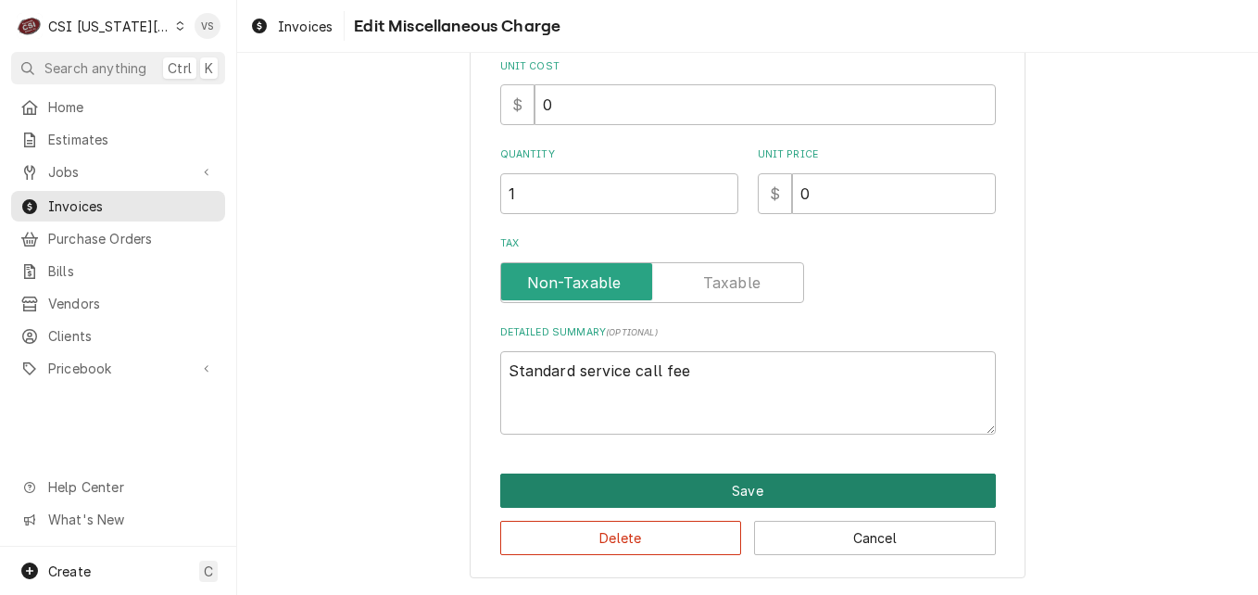
click at [667, 478] on button "Save" at bounding box center [748, 491] width 496 height 34
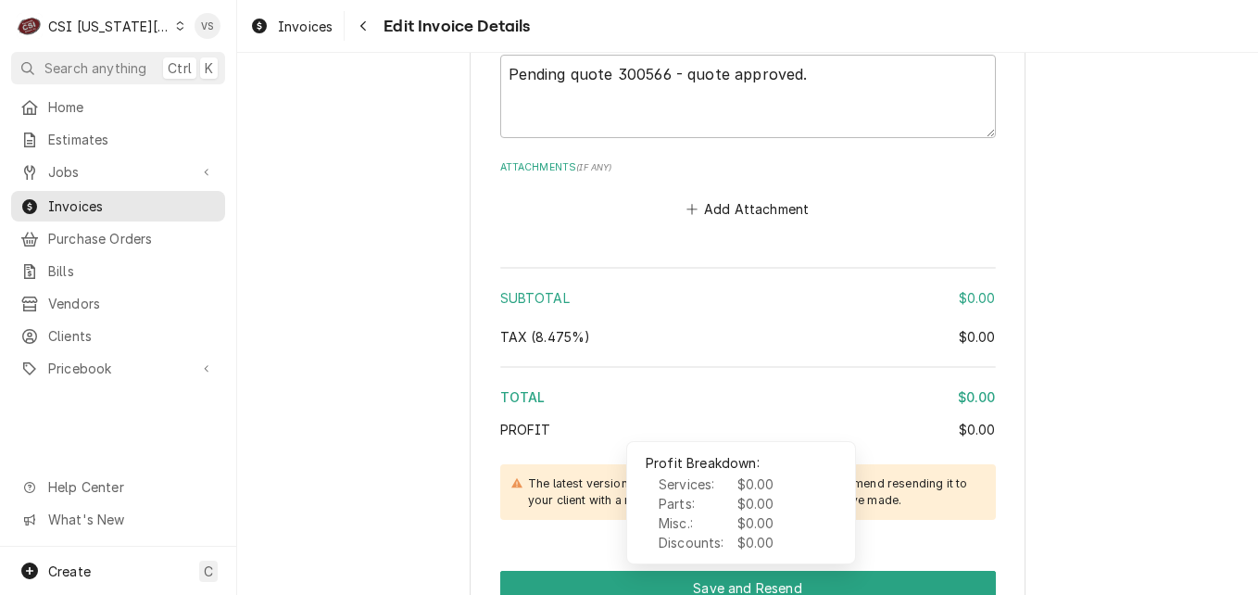
scroll to position [3001, 0]
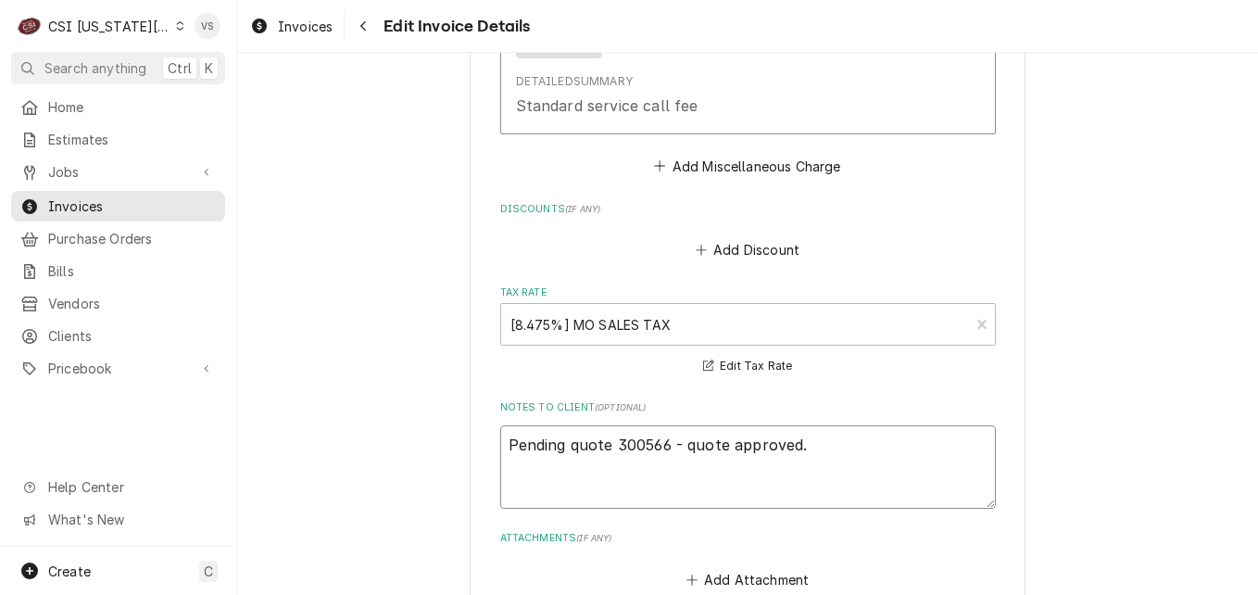
click at [807, 451] on textarea "Pending quote 300566 - quote approved." at bounding box center [748, 466] width 496 height 83
type textarea "x"
type textarea "Pending quote 300566 - quote approved."
type textarea "x"
type textarea "Pending quote 300566 - quote approved. n"
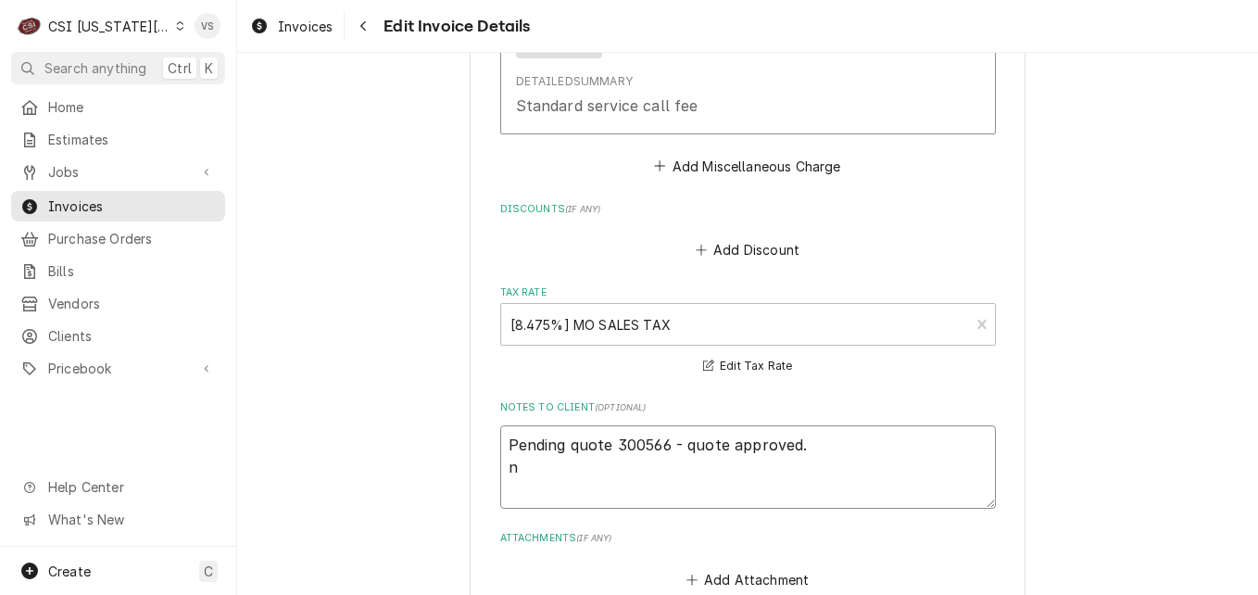
type textarea "x"
type textarea "Pending quote 300566 - quote approved. nO"
type textarea "x"
type textarea "Pending quote 300566 - quote approved. nO"
type textarea "x"
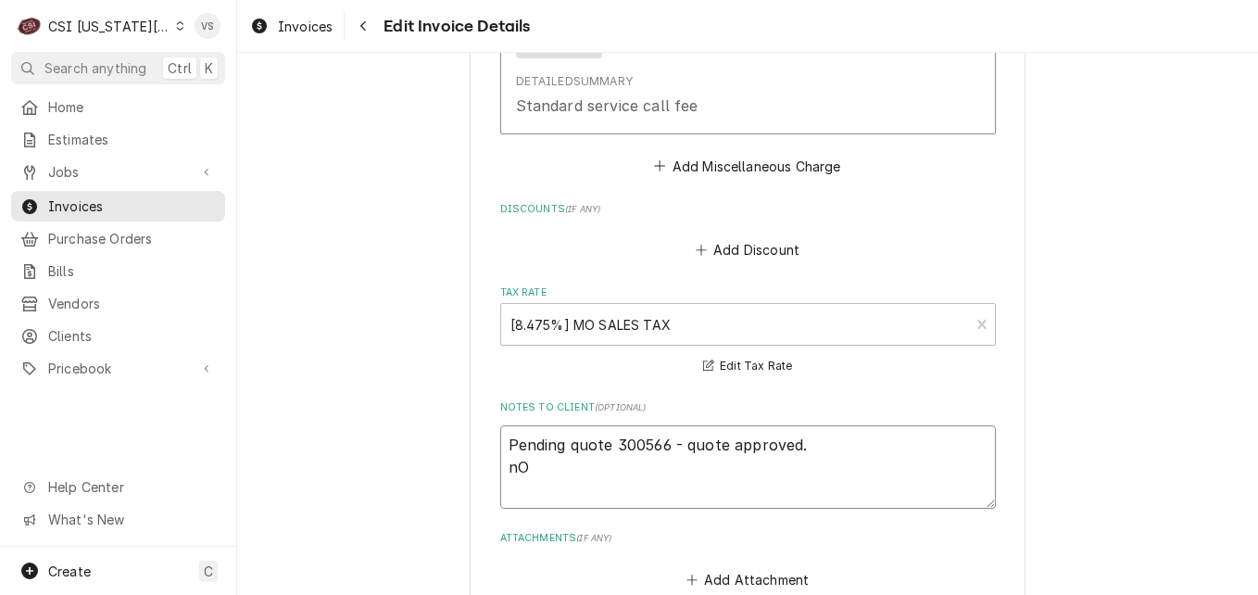
type textarea "Pending quote 300566 - quote approved. nO"
type textarea "x"
type textarea "Pending quote 300566 - quote approved. n"
type textarea "x"
type textarea "Pending quote 300566 - quote approved."
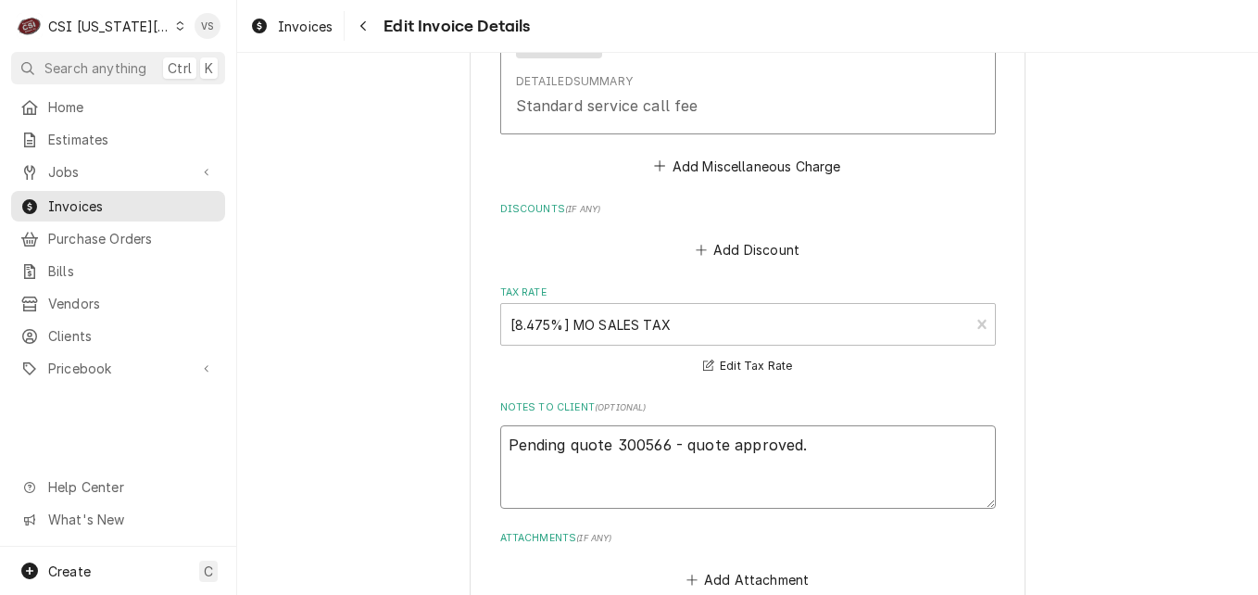
type textarea "x"
type textarea "Pending quote 300566 - quote approved. N"
type textarea "x"
type textarea "Pending quote 300566 - quote approved. No"
type textarea "x"
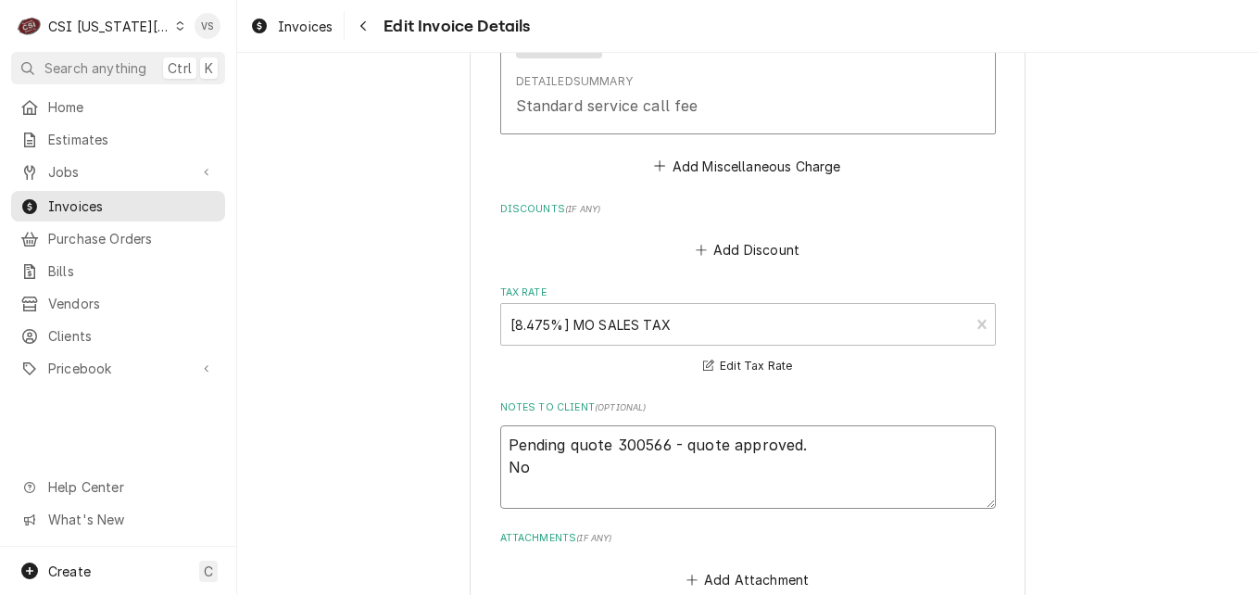
type textarea "Pending quote 300566 - quote approved. Noc"
type textarea "x"
type textarea "Pending quote 300566 - quote approved. Noch"
type textarea "x"
type textarea "Pending quote 300566 - quote approved. Noc"
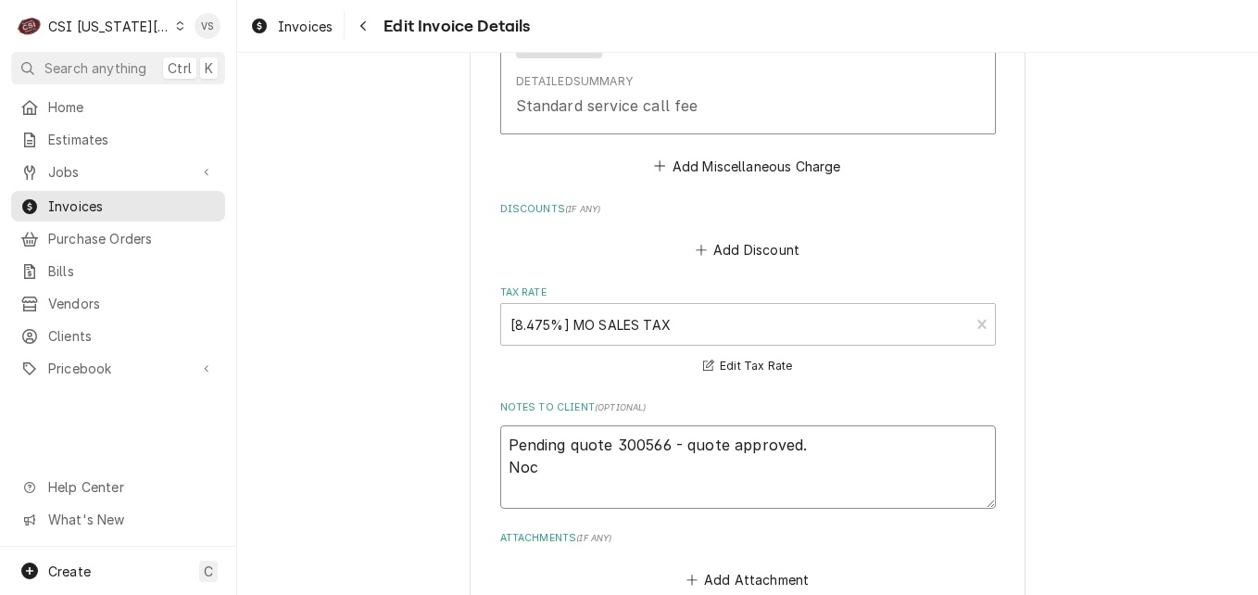
type textarea "x"
type textarea "Pending quote 300566 - quote approved. No"
type textarea "x"
type textarea "Pending quote 300566 - quote approved. No"
type textarea "x"
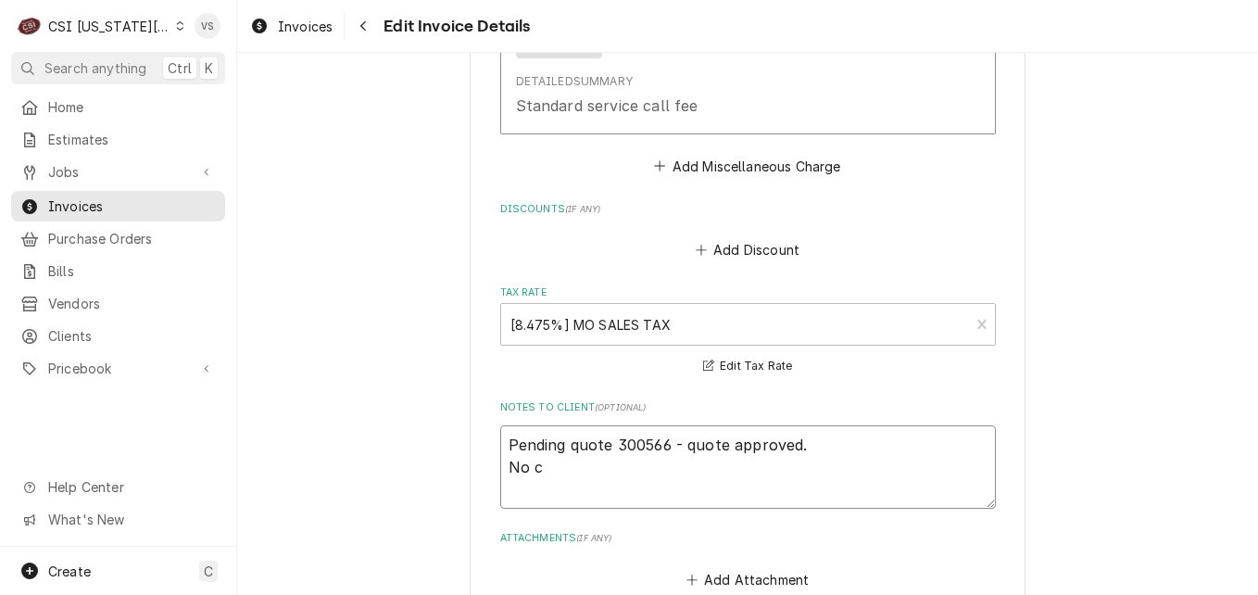
type textarea "Pending quote 300566 - quote approved. No ca"
type textarea "x"
type textarea "Pending quote 300566 - quote approved. No cah"
type textarea "x"
type textarea "Pending quote 300566 - quote approved. No cahr"
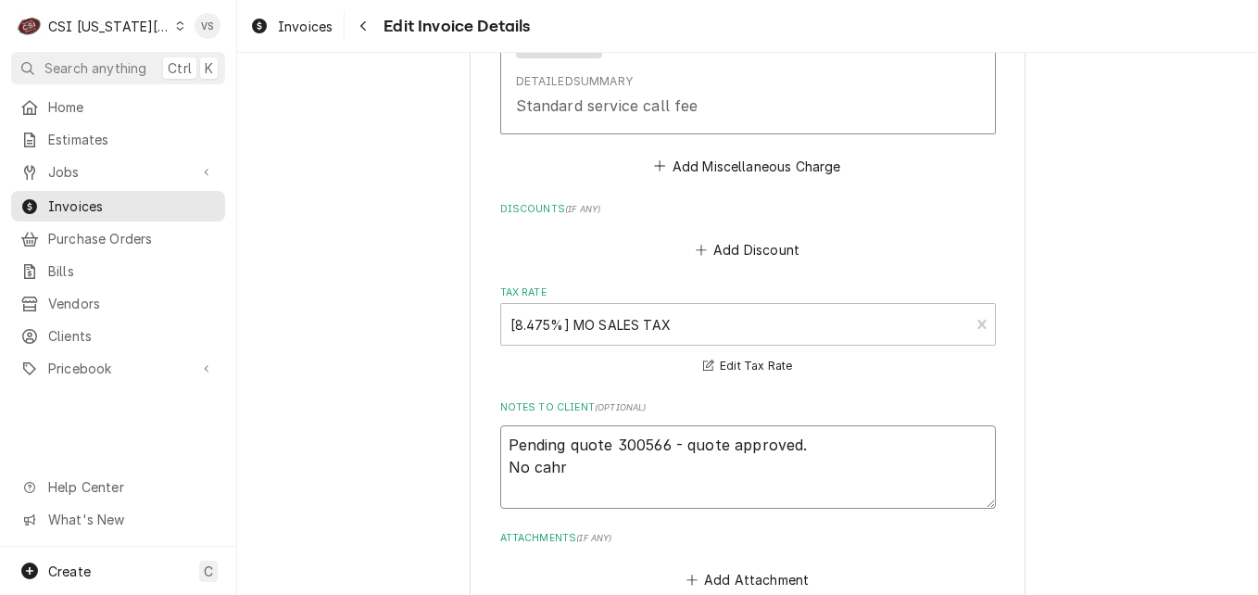
type textarea "x"
type textarea "Pending quote 300566 - quote approved. No cah"
type textarea "x"
type textarea "Pending quote 300566 - quote approved. No ca"
type textarea "x"
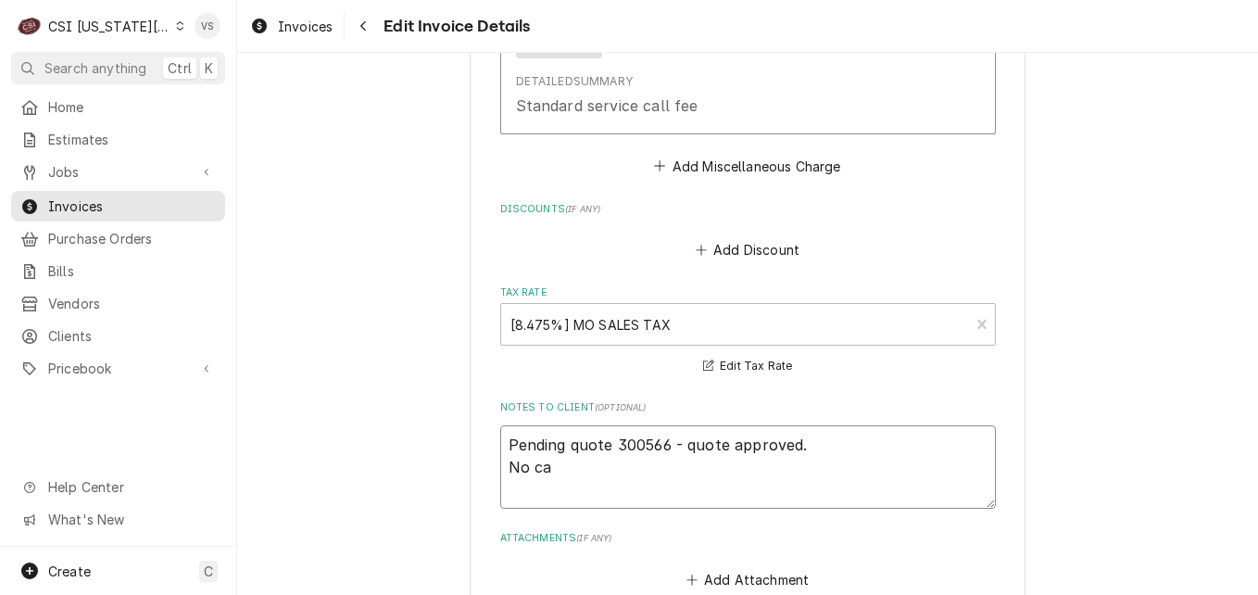
type textarea "Pending quote 300566 - quote approved. No c"
type textarea "x"
type textarea "Pending quote 300566 - quote approved. No ch"
type textarea "x"
type textarea "Pending quote 300566 - quote approved. No cha"
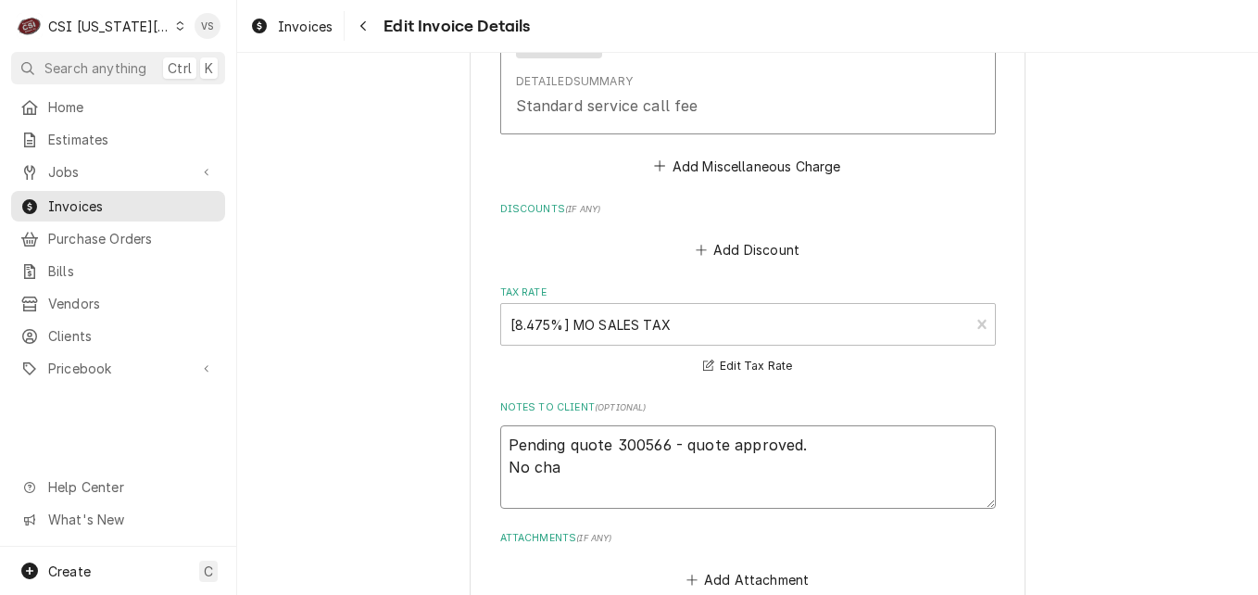
type textarea "x"
type textarea "Pending quote 300566 - quote approved. No char"
type textarea "x"
type textarea "Pending quote 300566 - quote approved. No charg"
type textarea "x"
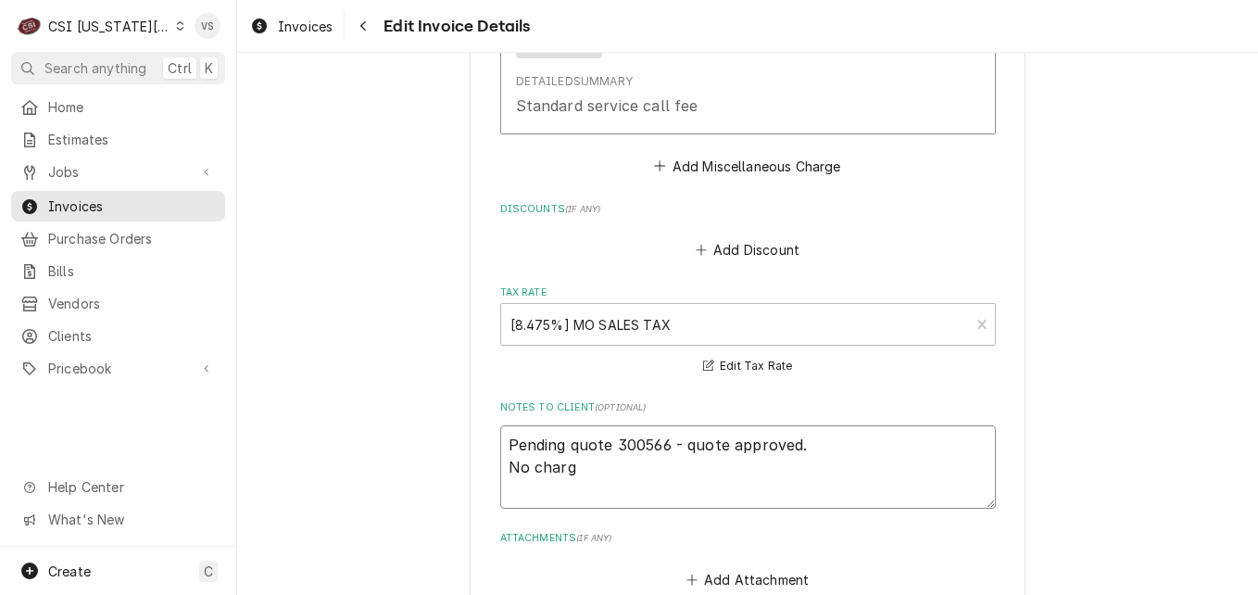
type textarea "Pending quote 300566 - quote approved. No charge"
type textarea "x"
type textarea "Pending quote 300566 - quote approved. No charge"
type textarea "x"
type textarea "Pending quote 300566 - quote approved. No charge o"
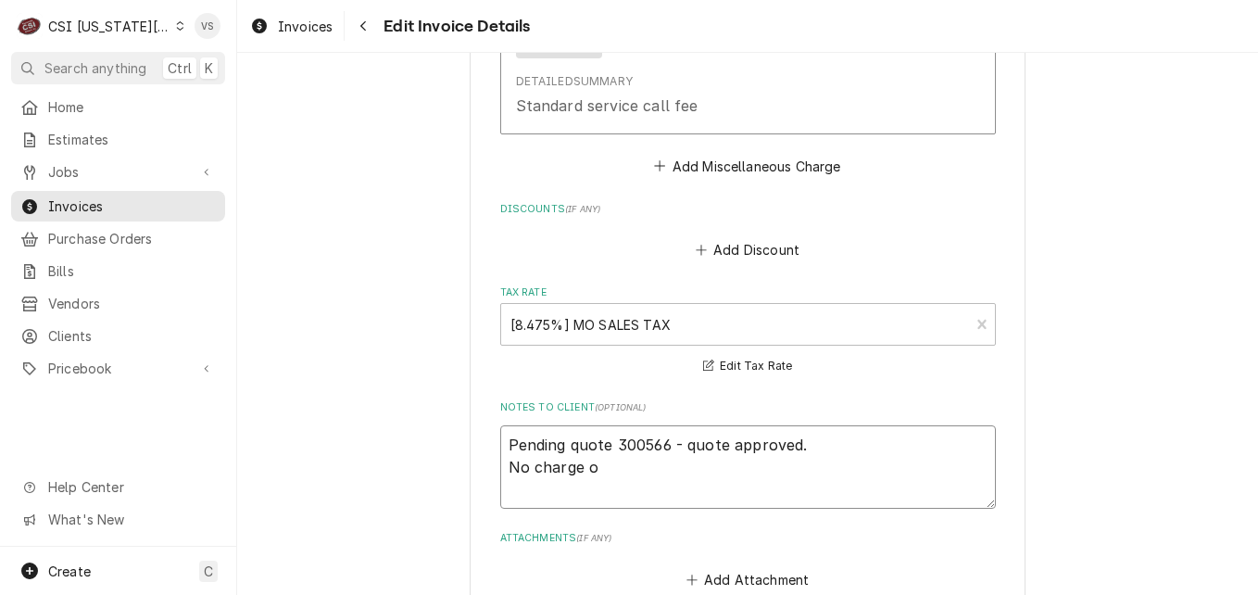
type textarea "x"
type textarea "Pending quote 300566 - quote approved. No charge on"
type textarea "x"
type textarea "Pending quote 300566 - quote approved. No charge on"
type textarea "x"
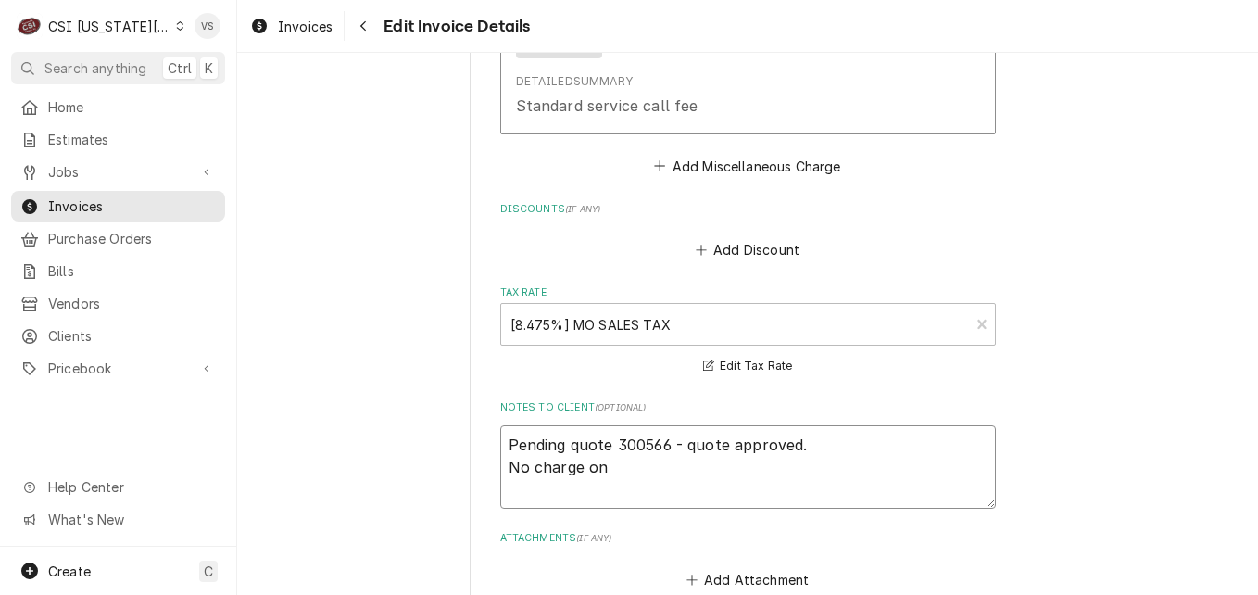
type textarea "Pending quote 300566 - quote approved. No charge on i"
type textarea "x"
type textarea "Pending quote 300566 - quote approved. No charge on in"
type textarea "x"
type textarea "Pending quote 300566 - quote approved. No charge on inv"
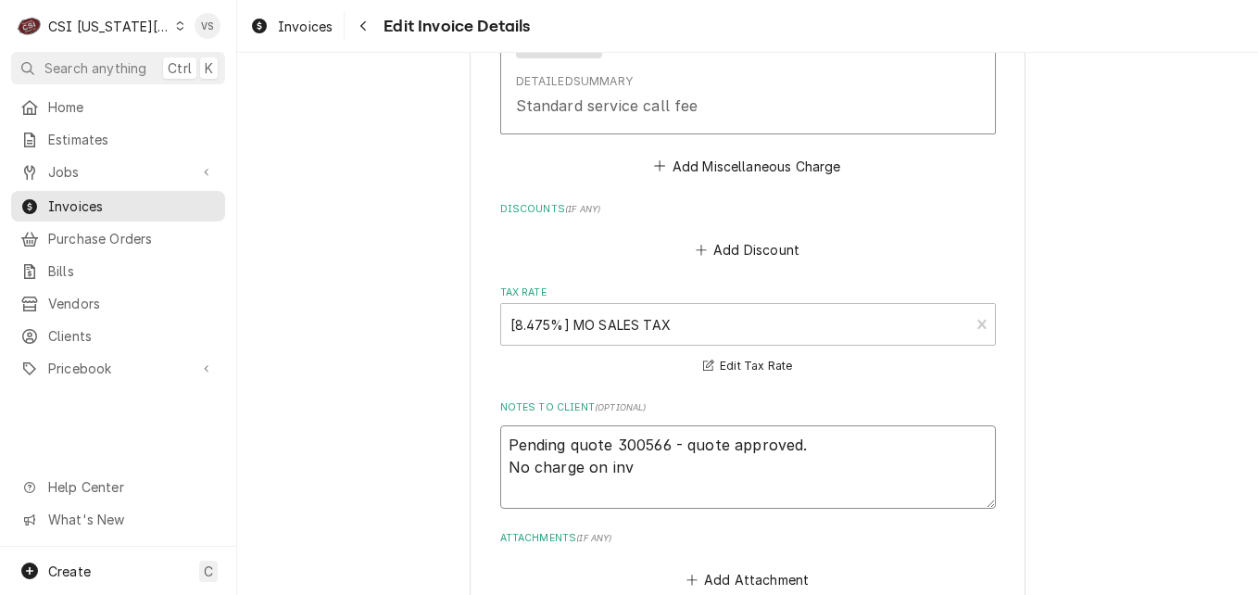
type textarea "x"
type textarea "Pending quote 300566 - quote approved. No charge on inv"
type textarea "x"
type textarea "Pending quote 300566 - quote approved. No charge on inv 3"
type textarea "x"
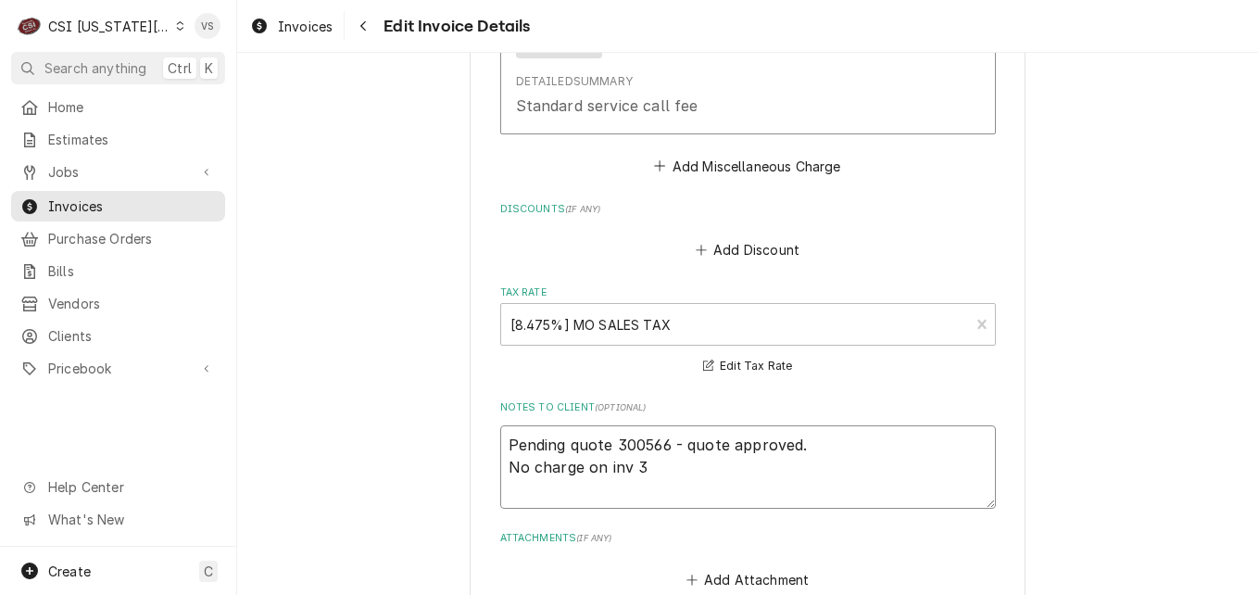
type textarea "Pending quote 300566 - quote approved. No charge on inv 30"
type textarea "x"
type textarea "Pending quote 300566 - quote approved. No charge on inv 303"
type textarea "x"
type textarea "Pending quote 300566 - quote approved. No charge on inv 3031"
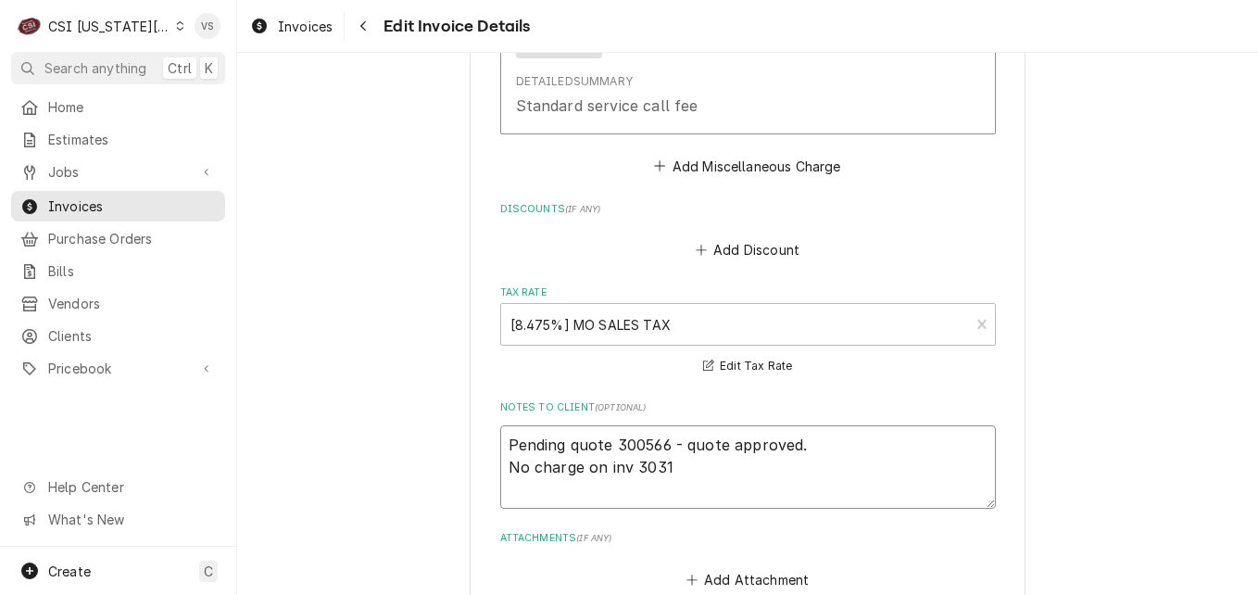
type textarea "x"
type textarea "Pending quote 300566 - quote approved. No charge on inv 30312"
type textarea "x"
type textarea "Pending quote 300566 - quote approved. No charge on inv 303122"
type textarea "x"
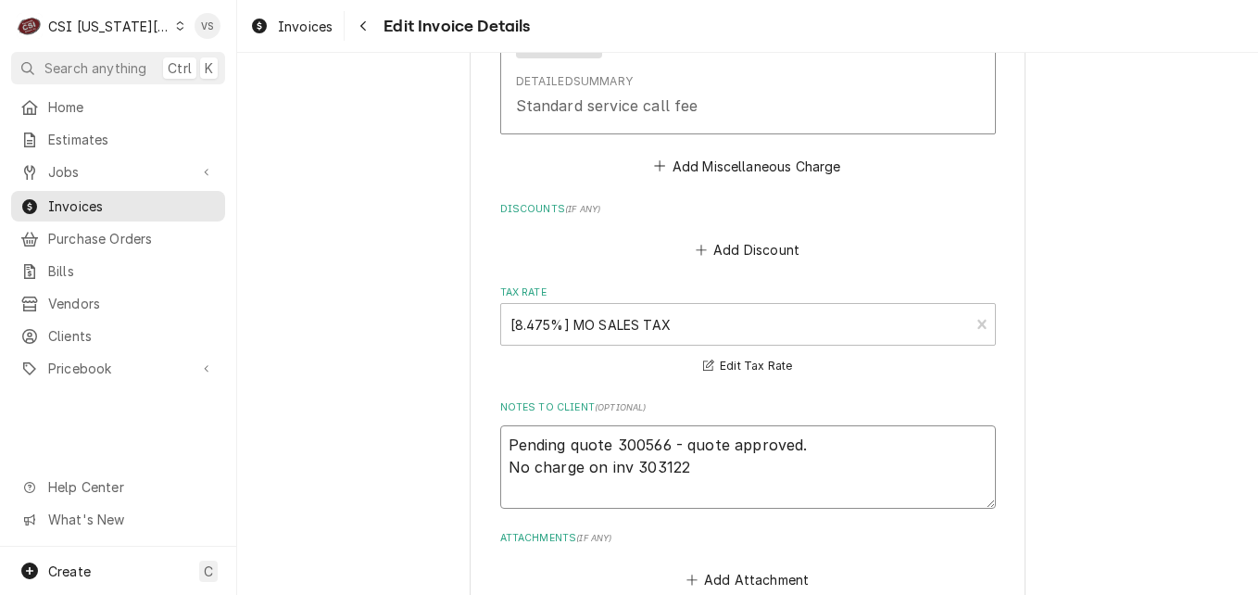
type textarea "Pending quote 300566 - quote approved. No charge on inv 303122"
type textarea "x"
type textarea "Pending quote 300566 - quote approved. No charge on inv 303122 -"
type textarea "x"
type textarea "Pending quote 300566 - quote approved. No charge on inv 303122 -"
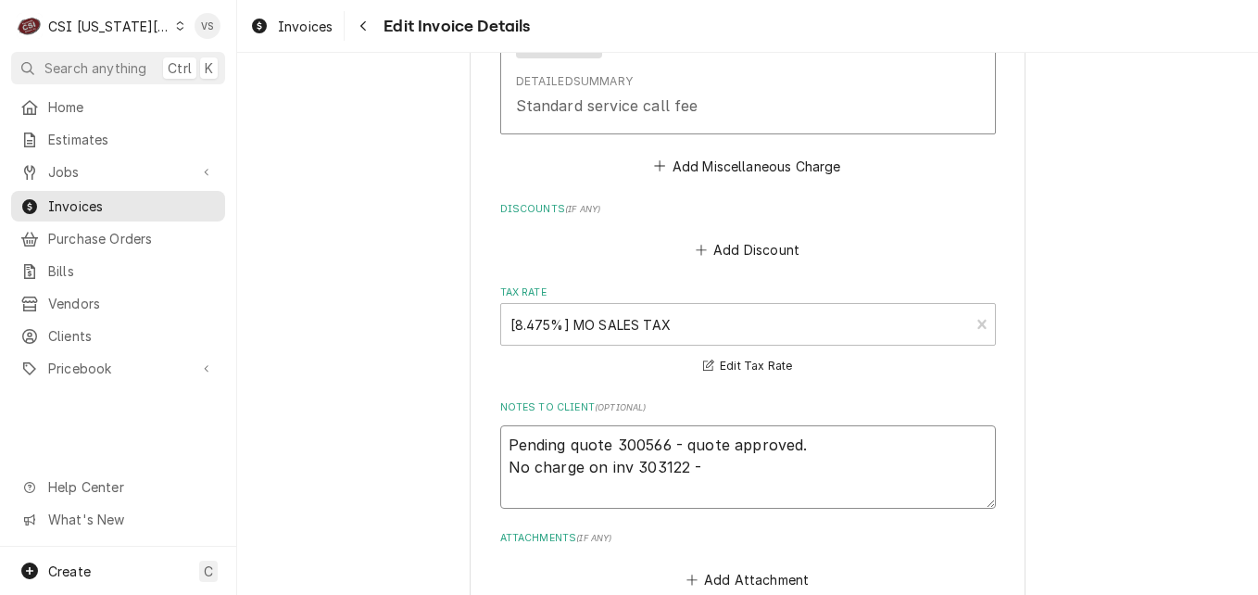
type textarea "x"
type textarea "Pending quote 300566 - quote approved. No charge on inv 303122 - p"
type textarea "x"
type textarea "Pending quote 300566 - quote approved. No charge on inv 303122 - pe"
type textarea "x"
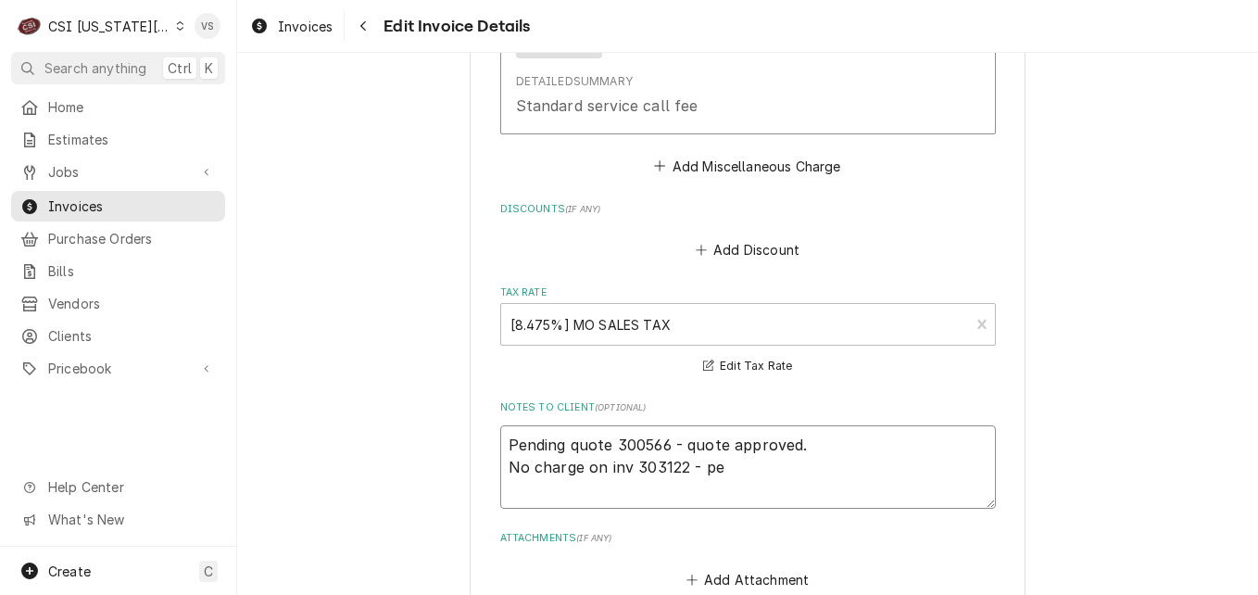
type textarea "Pending quote 300566 - quote approved. No charge on inv 303122 - per"
type textarea "x"
type textarea "Pending quote 300566 - quote approved. No charge on inv 303122 - per"
type textarea "x"
type textarea "Pending quote 300566 - quote approved. No charge on inv 303122 - per D"
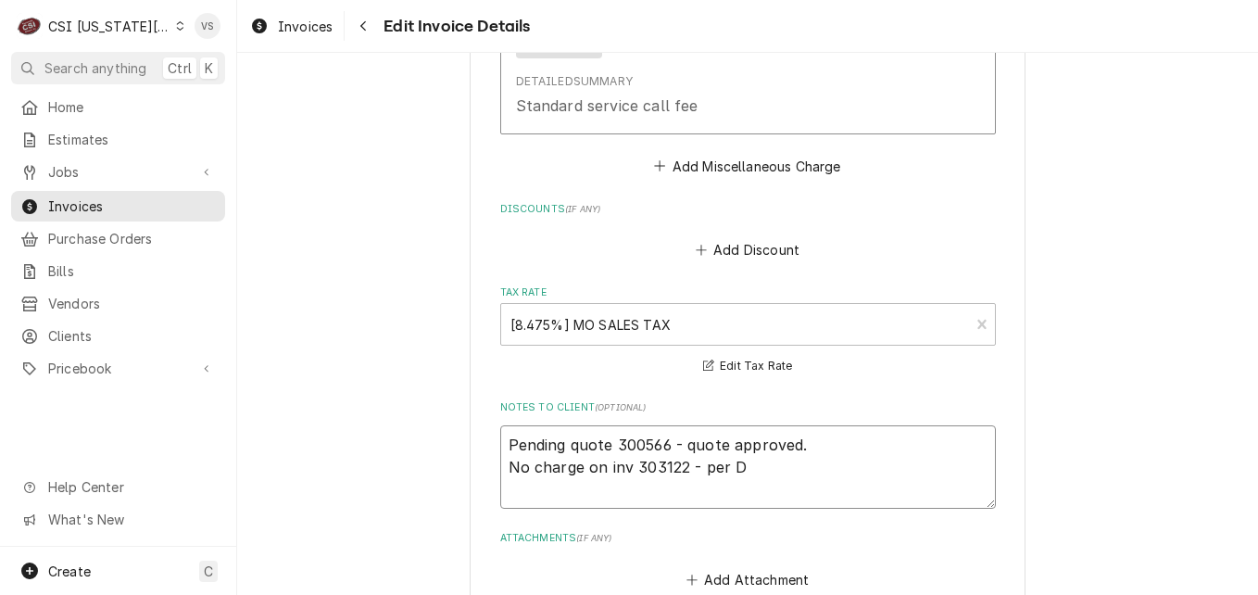
type textarea "x"
type textarea "Pending quote 300566 - quote approved. No charge on inv 303122 - per Da"
type textarea "x"
type textarea "Pending quote 300566 - quote approved. No charge on inv 303122 - per Dav"
type textarea "x"
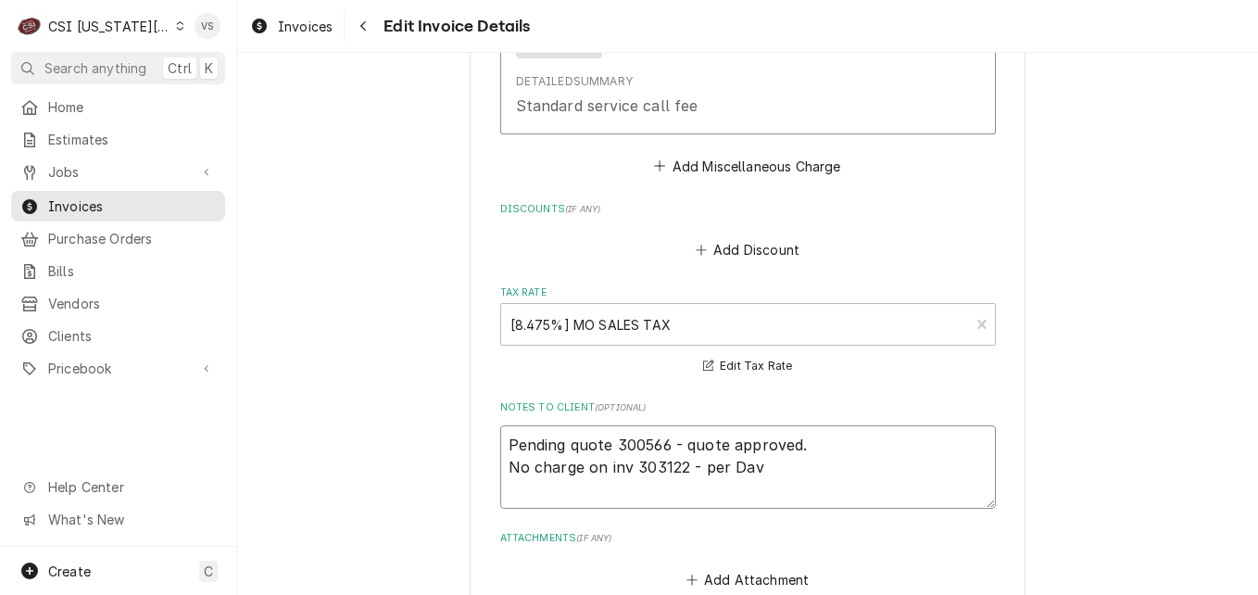
type textarea "Pending quote 300566 - quote approved. No charge on inv 303122 - per Davi"
type textarea "x"
type textarea "Pending quote 300566 - quote approved. No charge on inv 303122 - per David"
type textarea "x"
type textarea "Pending quote 300566 - quote approved. No charge on inv 303122 - per David"
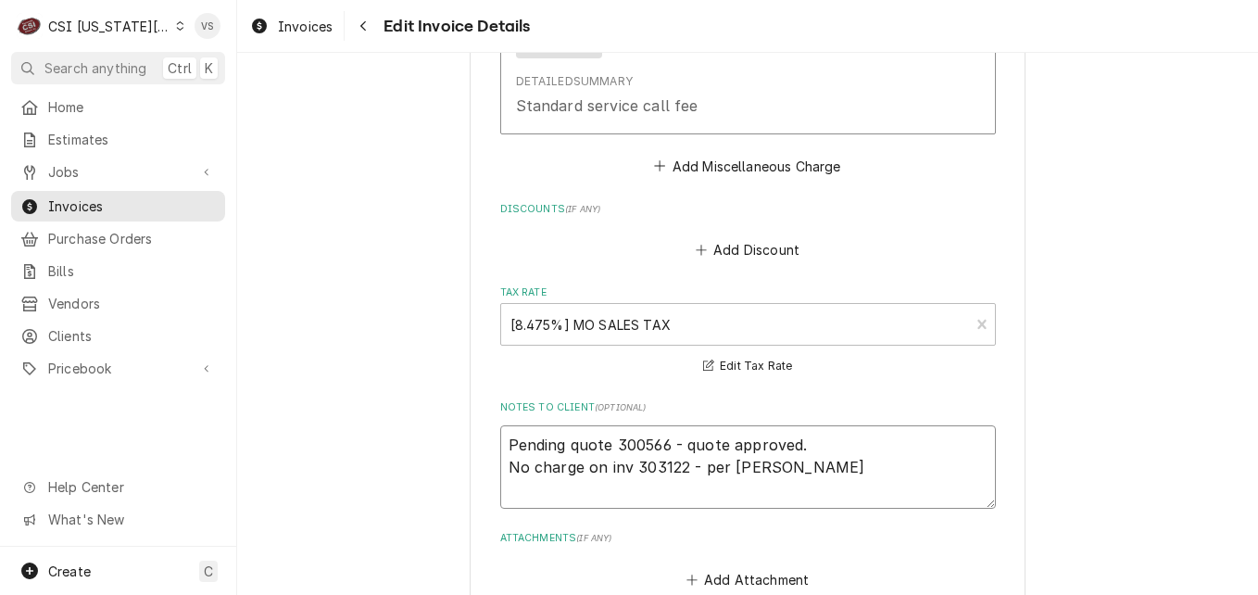
type textarea "x"
type textarea "Pending quote 300566 - quote approved. No charge on inv 303122 - per David F"
type textarea "x"
type textarea "Pending quote 300566 - quote approved. No charge on inv 303122 - per David Fa"
type textarea "x"
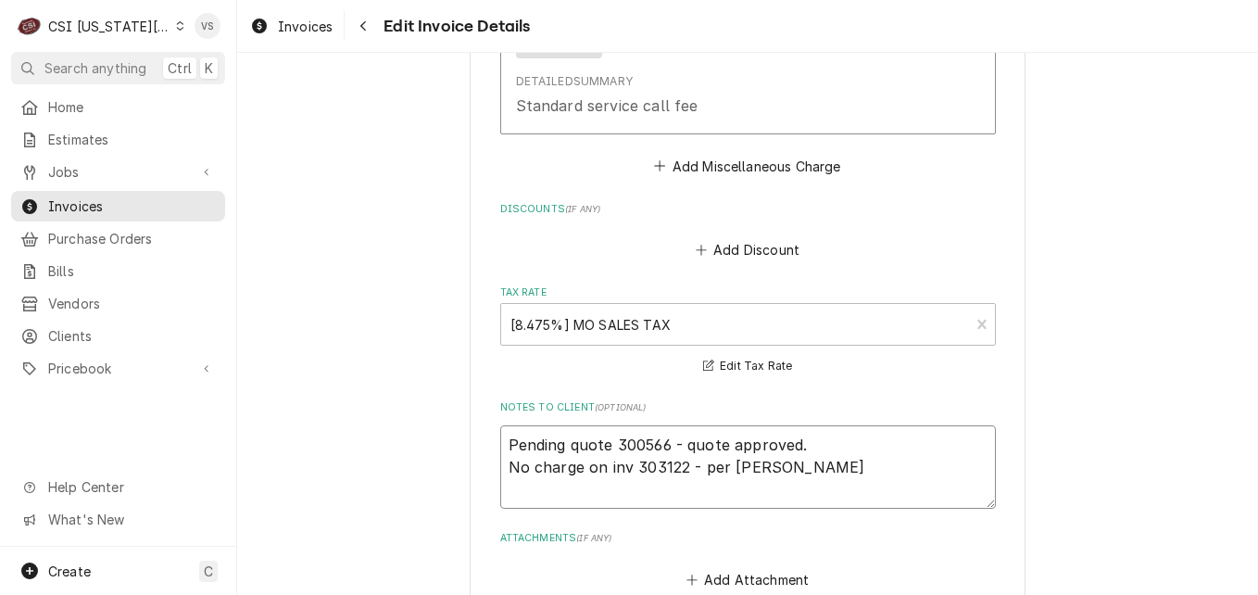
type textarea "Pending quote 300566 - quote approved. No charge on inv 303122 - per David Fan"
type textarea "x"
type textarea "Pending quote 300566 - quote approved. No charge on inv 303122 - per David Fann"
type textarea "x"
type textarea "Pending quote 300566 - quote approved. No charge on inv 303122 - per David Fanni"
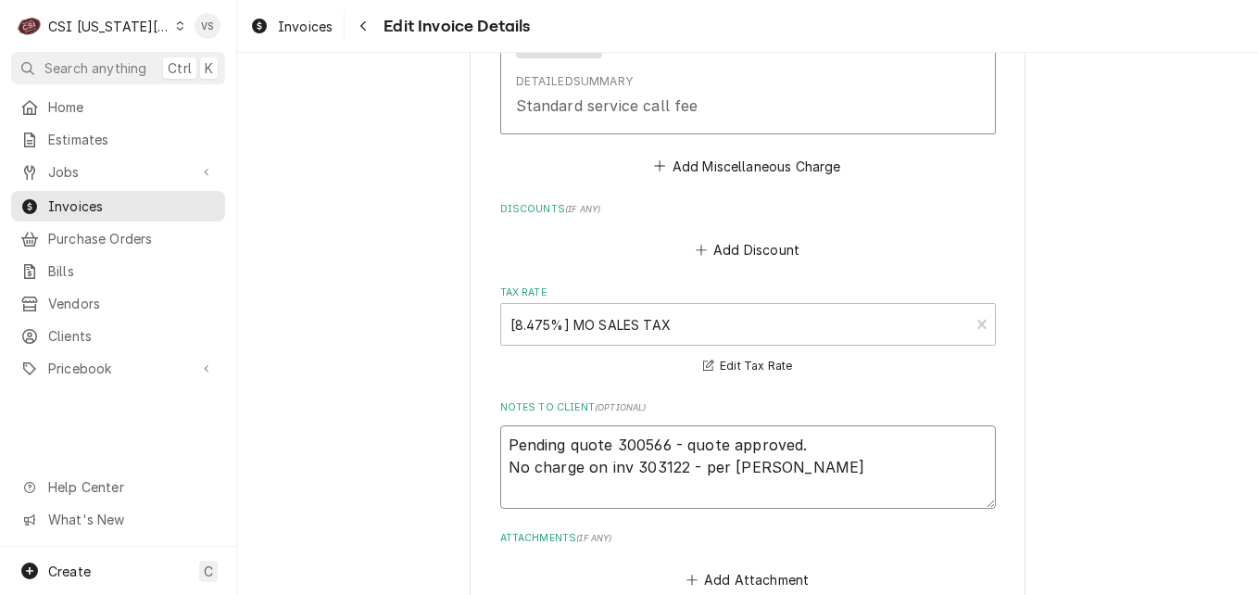
type textarea "x"
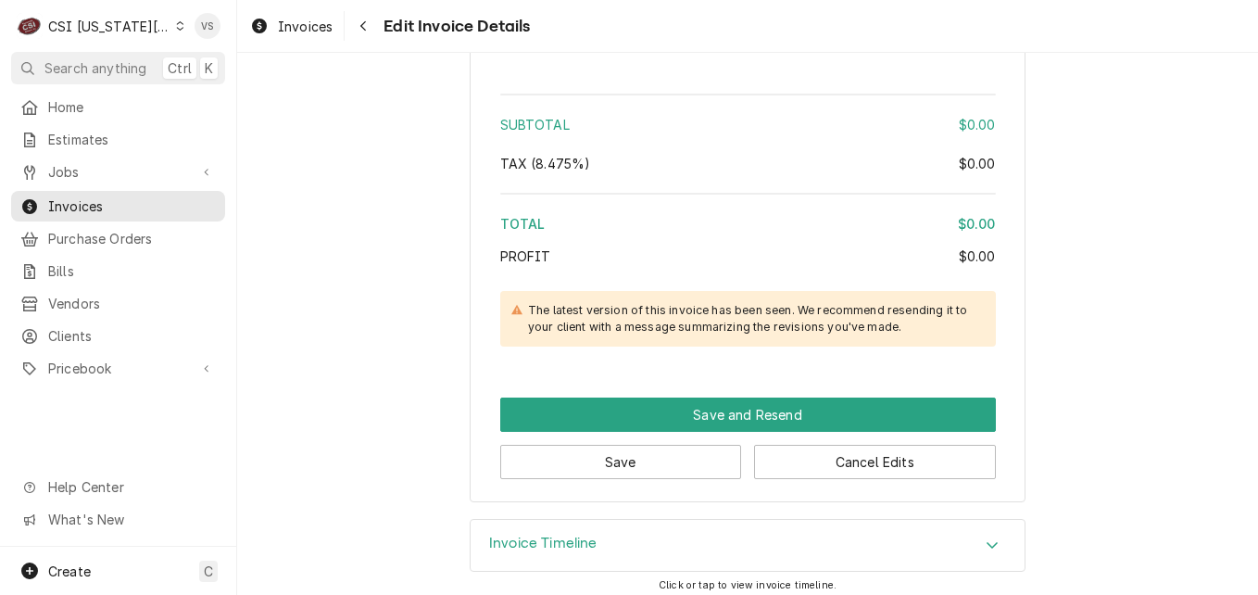
scroll to position [3556, 0]
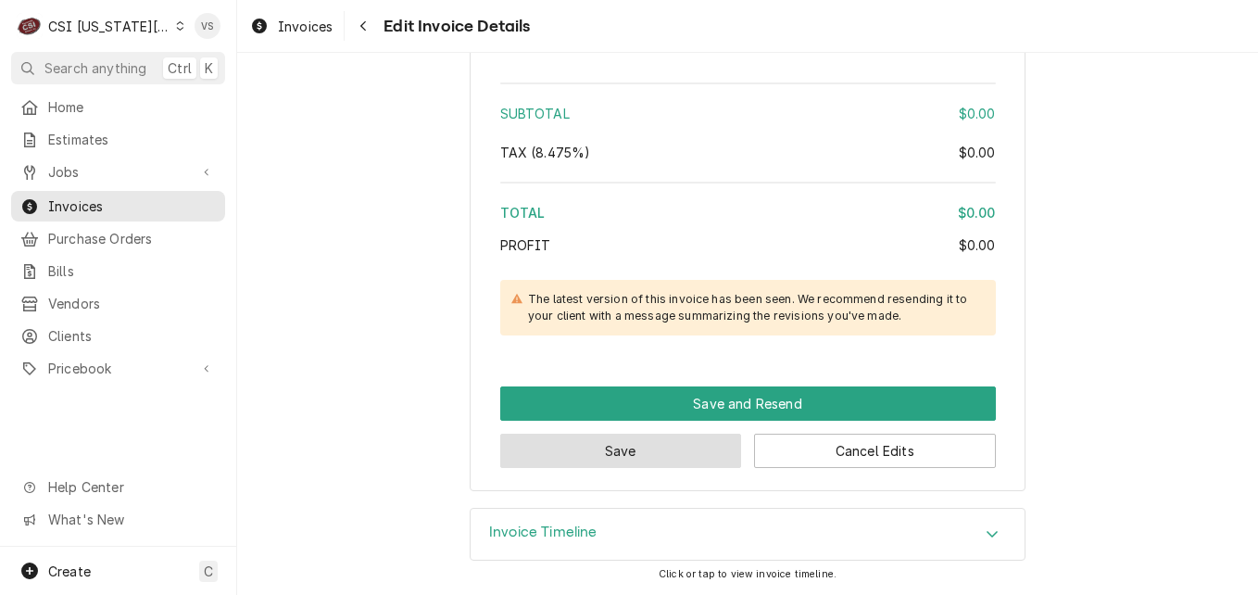
type textarea "Pending quote 300566 - quote approved. No charge on inv 303122 - per [PERSON_NA…"
click at [652, 447] on button "Save" at bounding box center [621, 451] width 242 height 34
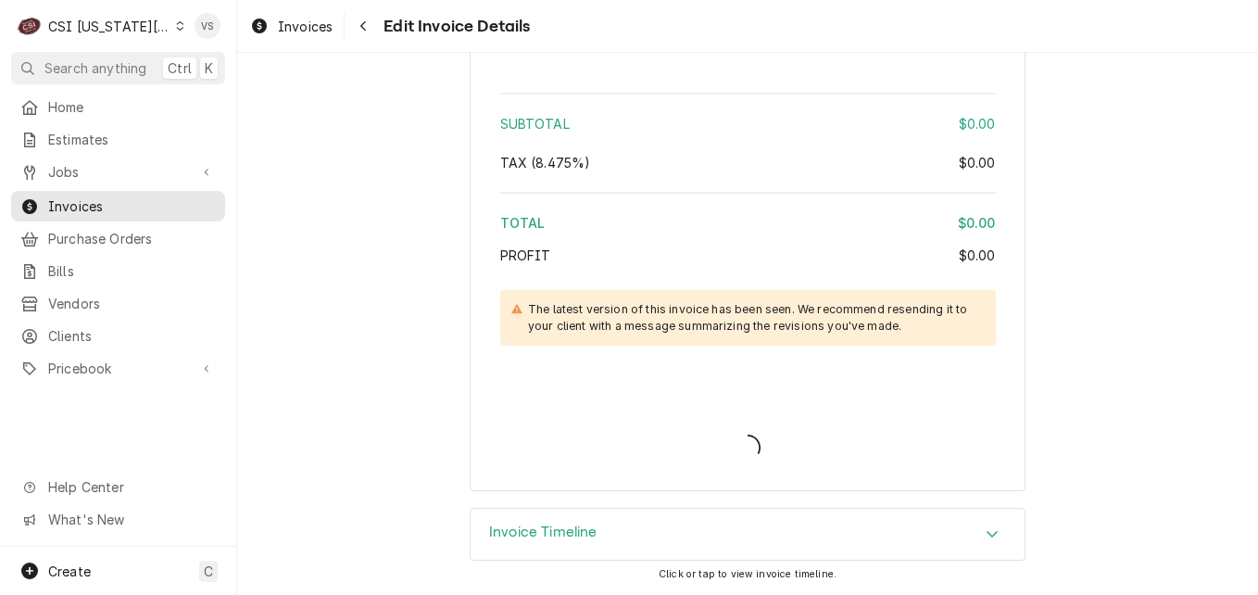
type textarea "x"
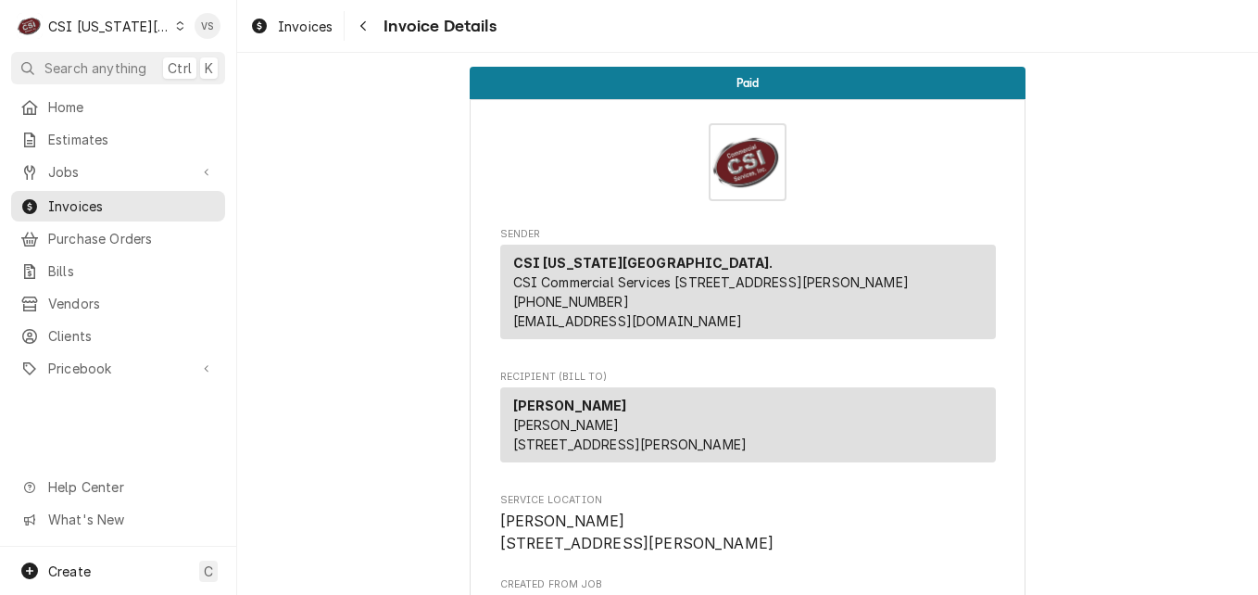
scroll to position [93, 0]
